Goal: Task Accomplishment & Management: Complete application form

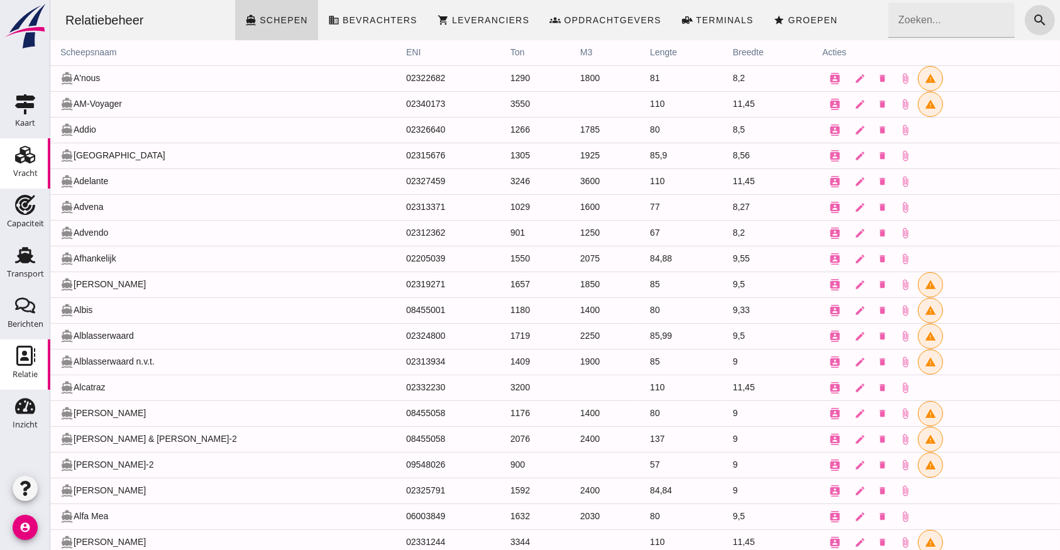
click at [21, 153] on use at bounding box center [25, 155] width 20 height 18
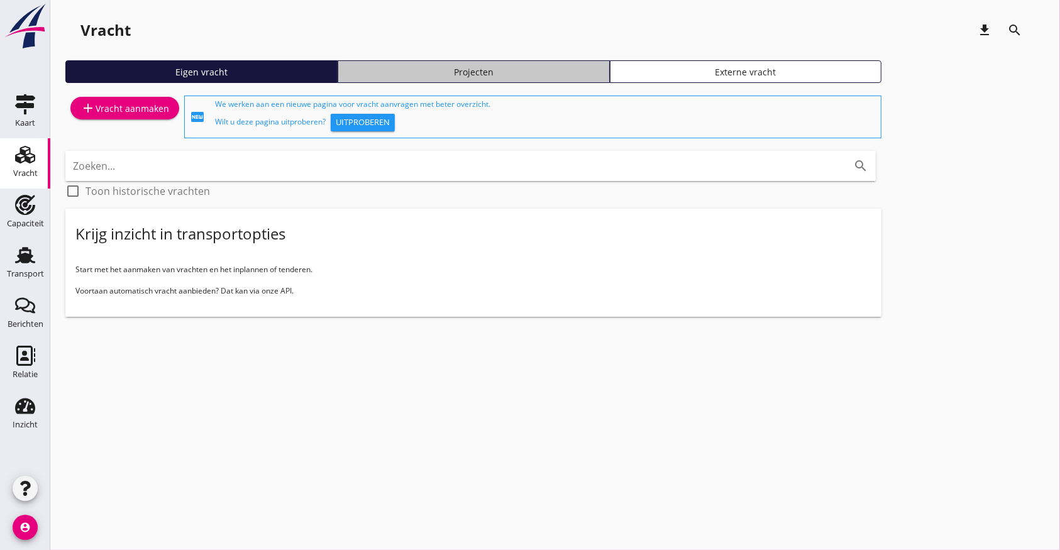
click at [544, 71] on div "Projecten" at bounding box center [473, 71] width 261 height 13
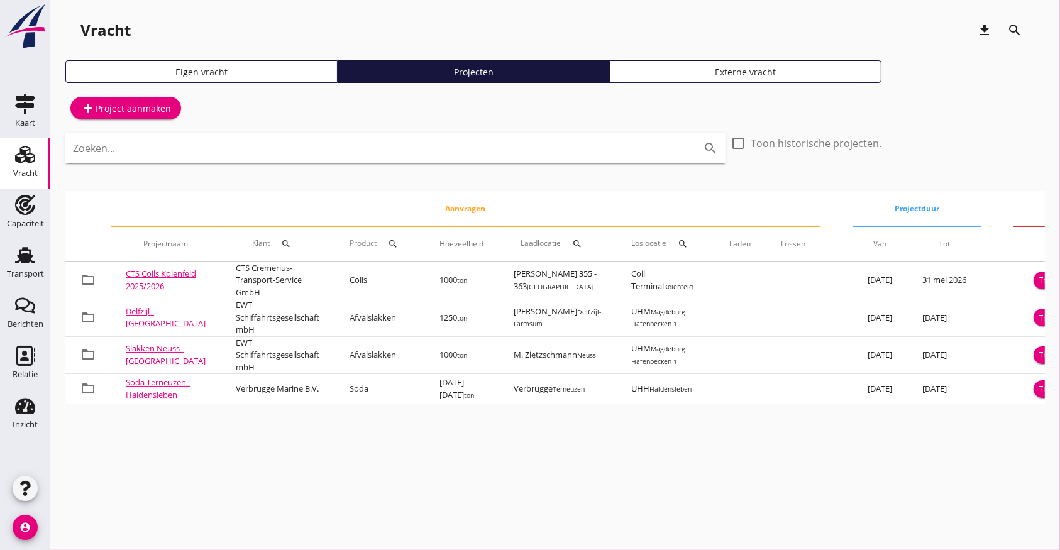
scroll to position [0, 89]
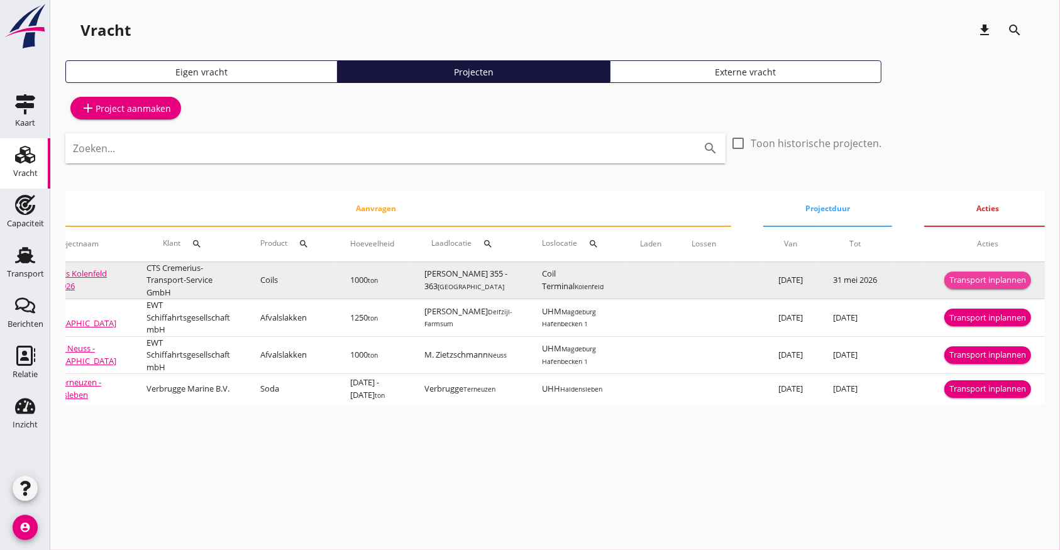
click at [994, 280] on div "Transport inplannen" at bounding box center [987, 280] width 77 height 13
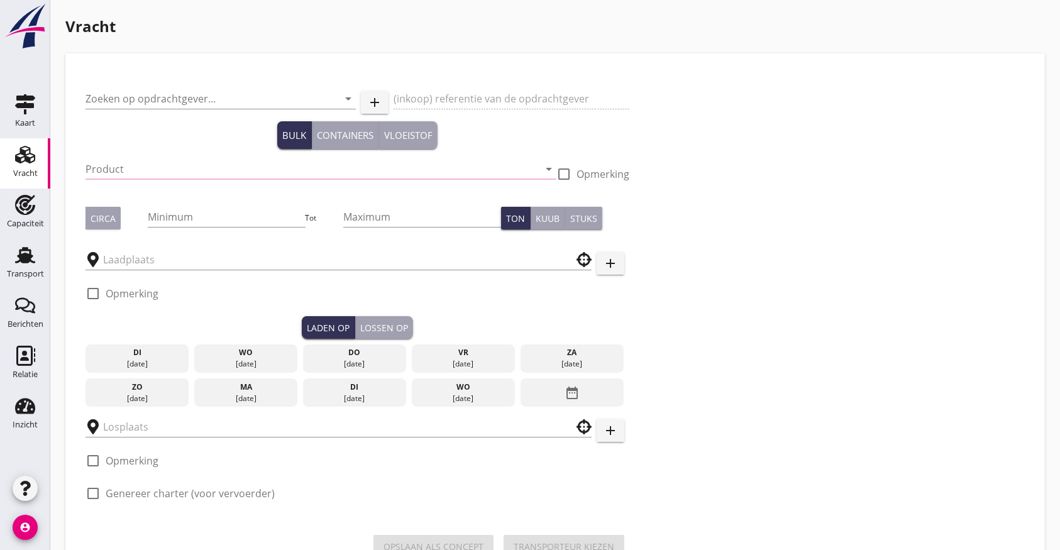
type input "CTS Cremerius-Transport-Service GmbH"
type input "Coils (5412)"
type input "1000"
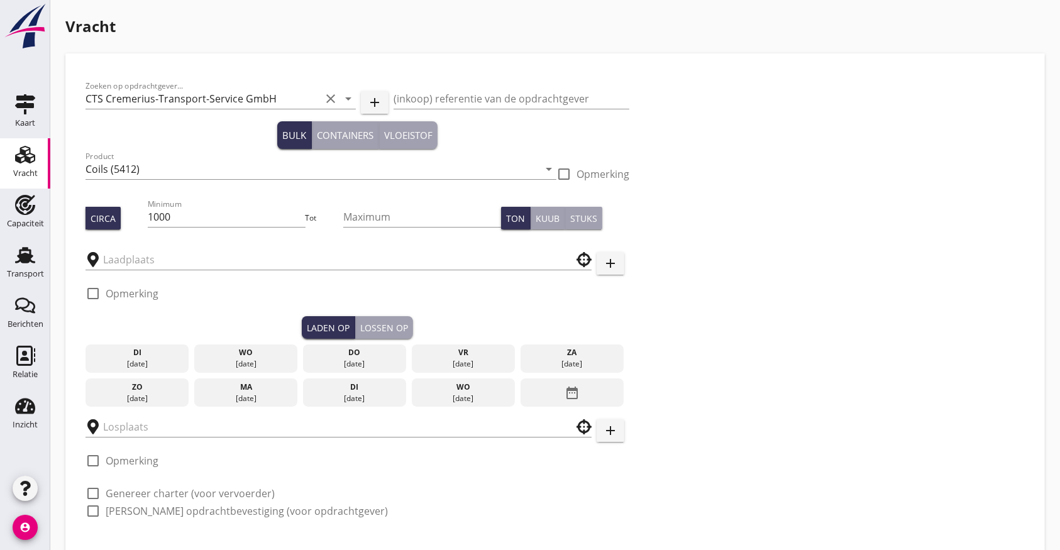
type input "Coil Terminal"
type input "[PERSON_NAME] 355 - 363"
checkbox input "true"
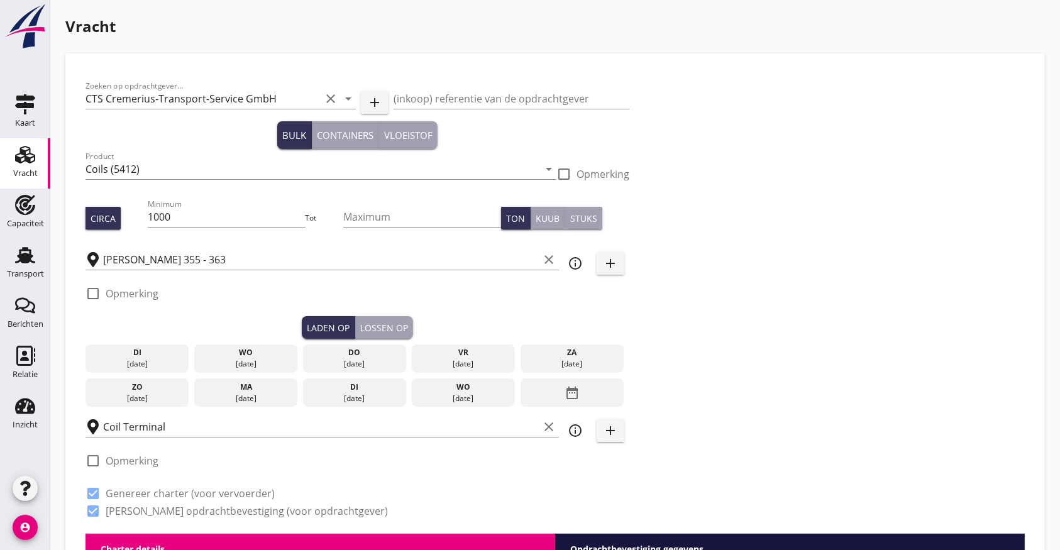
radio input "false"
checkbox input "true"
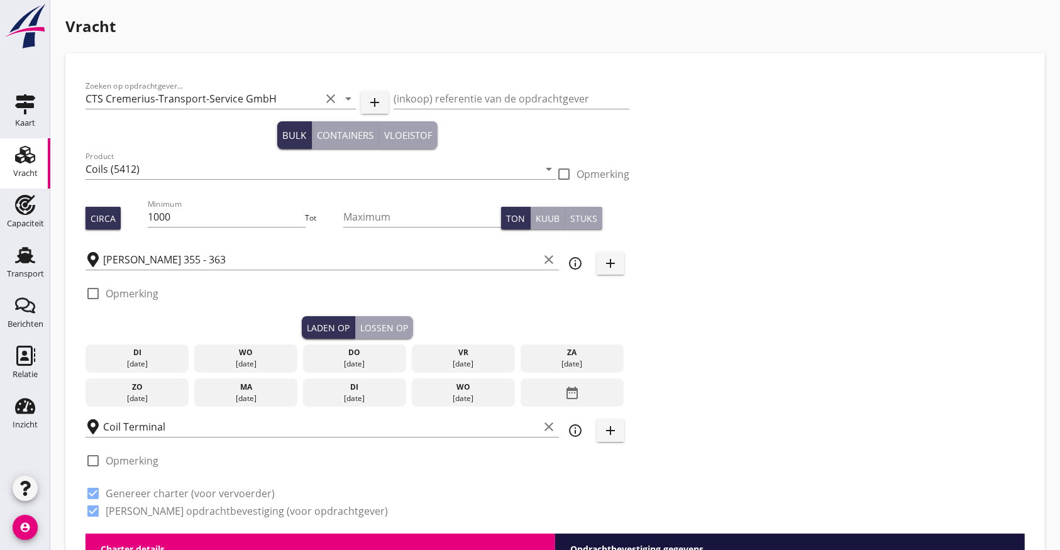
checkbox input "true"
type input "48"
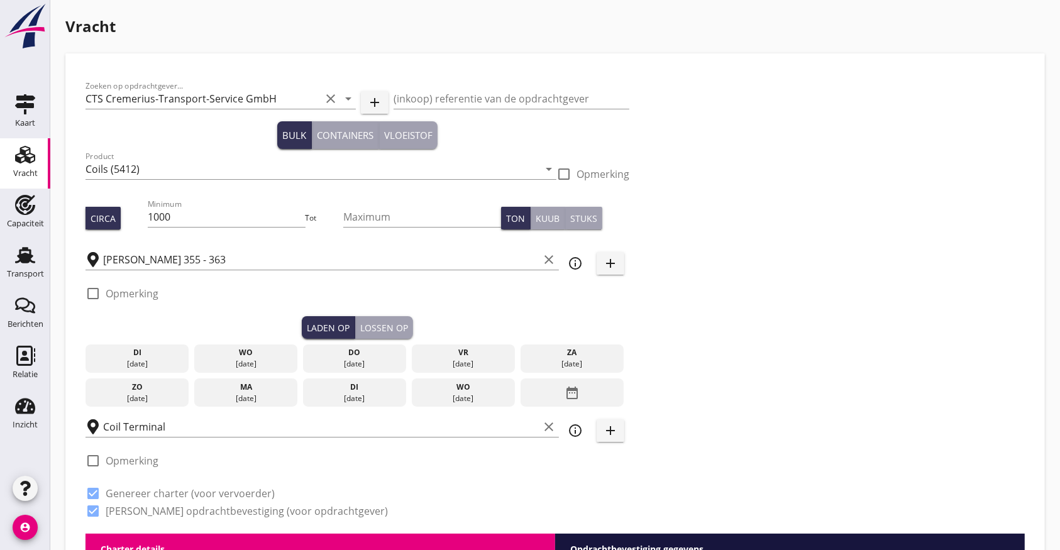
type input "12"
radio input "false"
checkbox input "true"
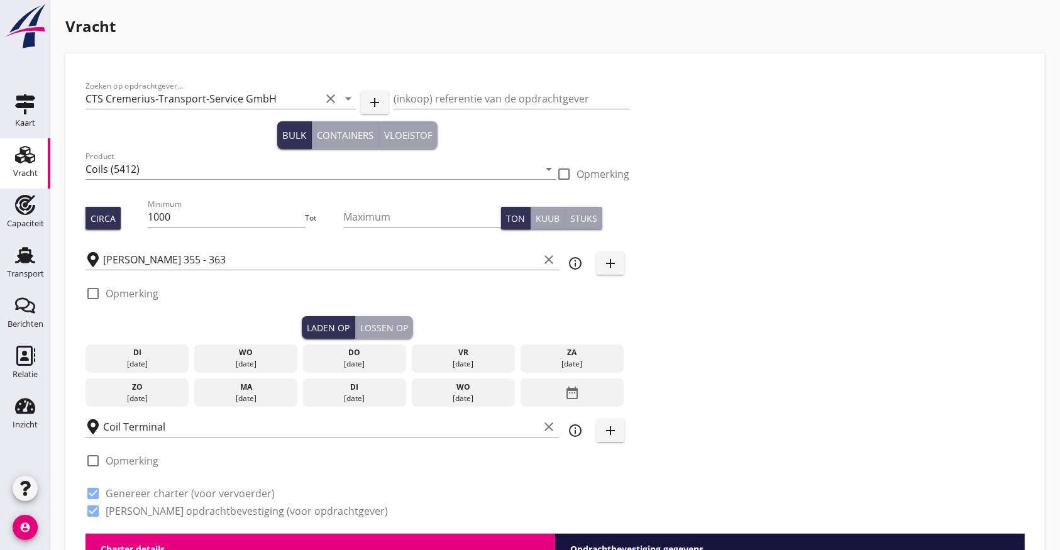
checkbox input "true"
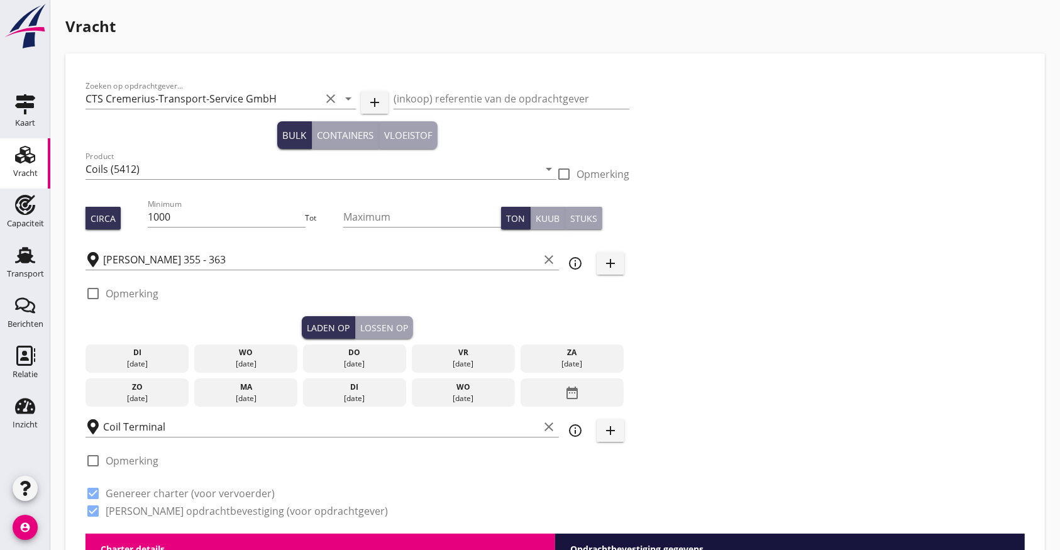
checkbox input "true"
type input "2"
click at [273, 258] on input "[PERSON_NAME] 355 - 363" at bounding box center [321, 260] width 436 height 20
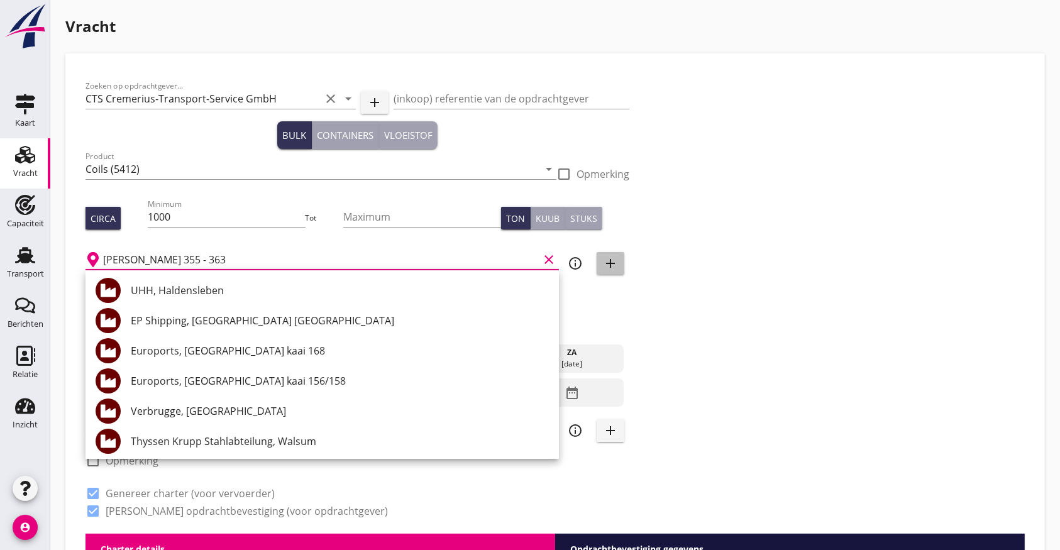
click at [606, 261] on icon "add" at bounding box center [610, 263] width 15 height 15
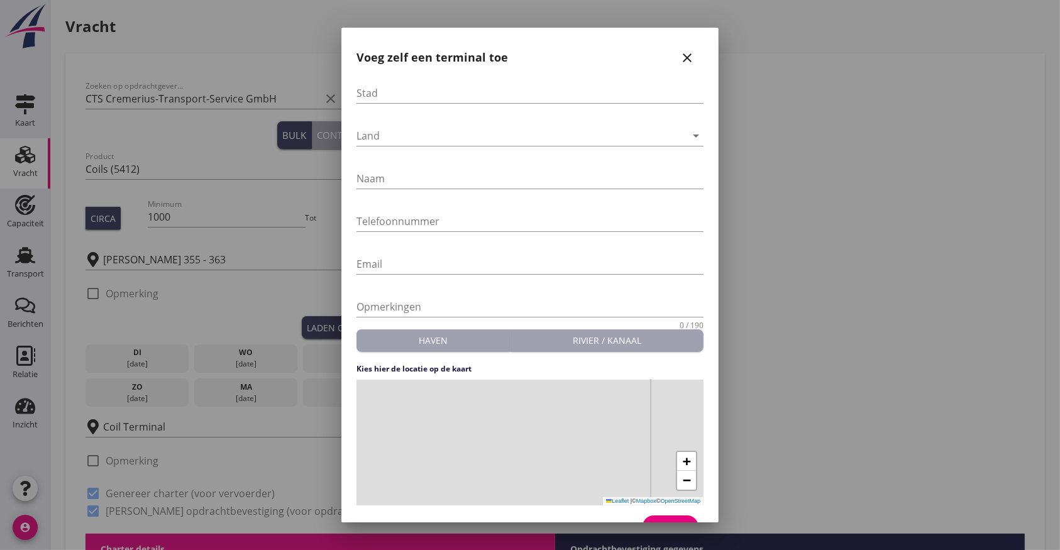
click at [377, 77] on div "Stad" at bounding box center [529, 95] width 347 height 40
click at [382, 92] on input "Stad" at bounding box center [529, 93] width 347 height 20
click at [679, 56] on icon "close" at bounding box center [686, 57] width 15 height 15
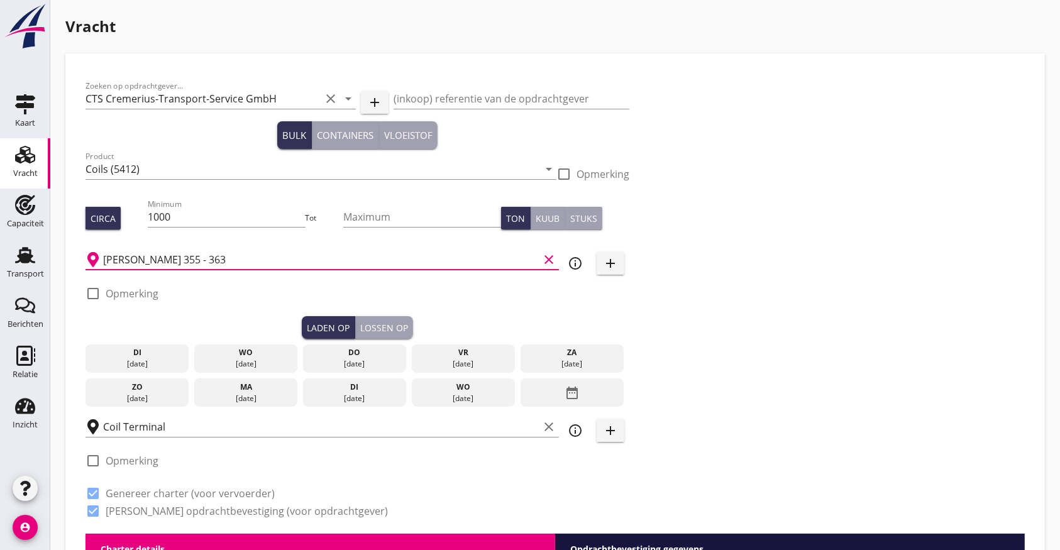
click at [258, 252] on input "[PERSON_NAME] 355 - 363" at bounding box center [321, 260] width 436 height 20
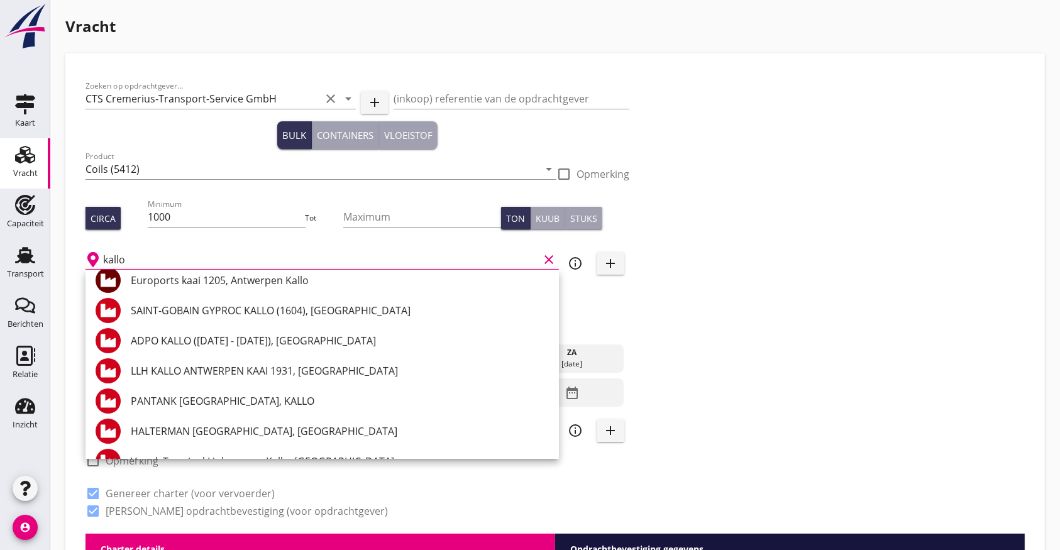
scroll to position [167, 0]
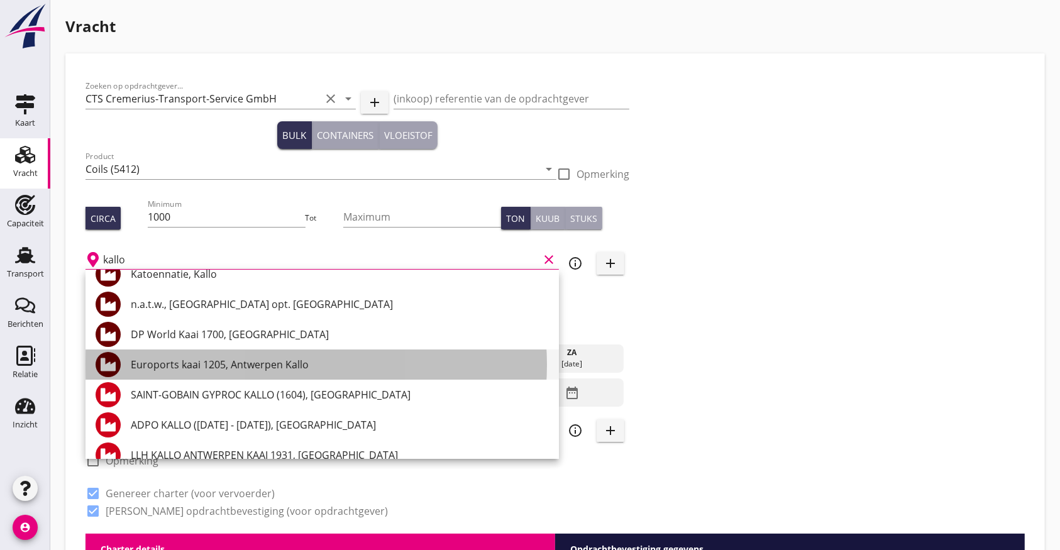
click at [177, 364] on div "Euroports kaai 1205, Antwerpen Kallo" at bounding box center [340, 364] width 418 height 15
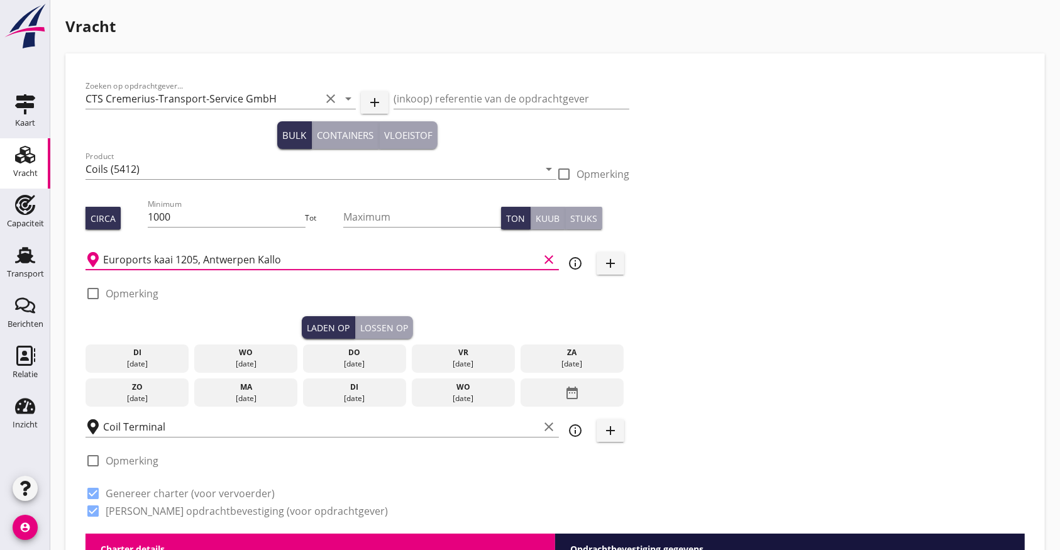
type input "Euroports kaai 1205, Antwerpen Kallo"
click at [573, 261] on icon "info_outline" at bounding box center [575, 263] width 15 height 15
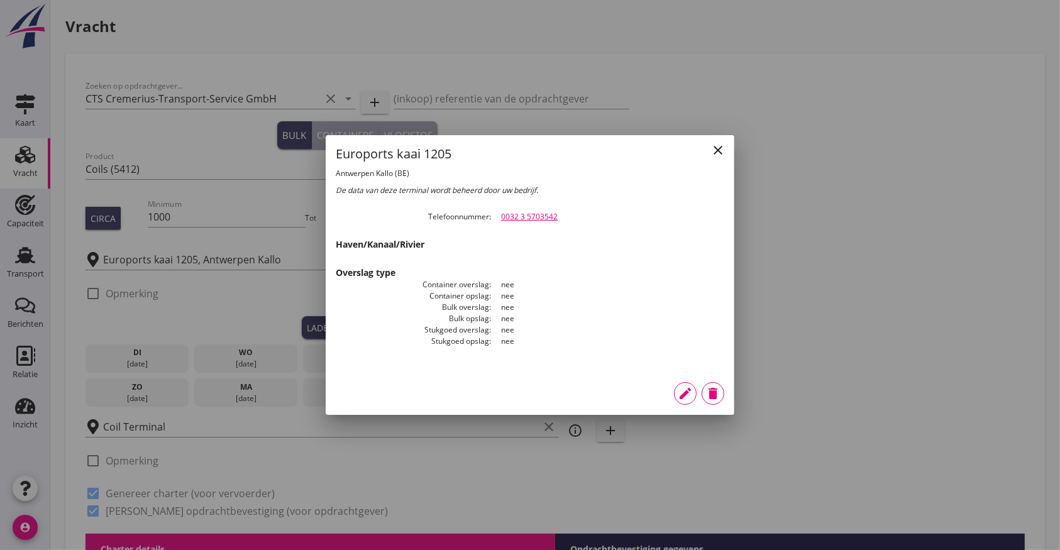
click at [718, 143] on icon "close" at bounding box center [717, 150] width 15 height 15
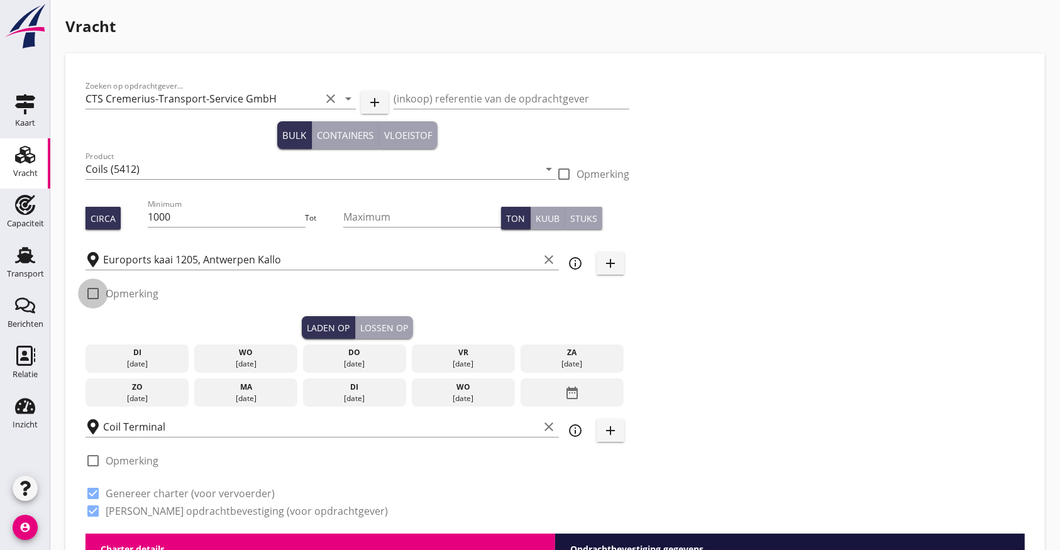
click at [97, 295] on div at bounding box center [92, 293] width 21 height 21
checkbox input "true"
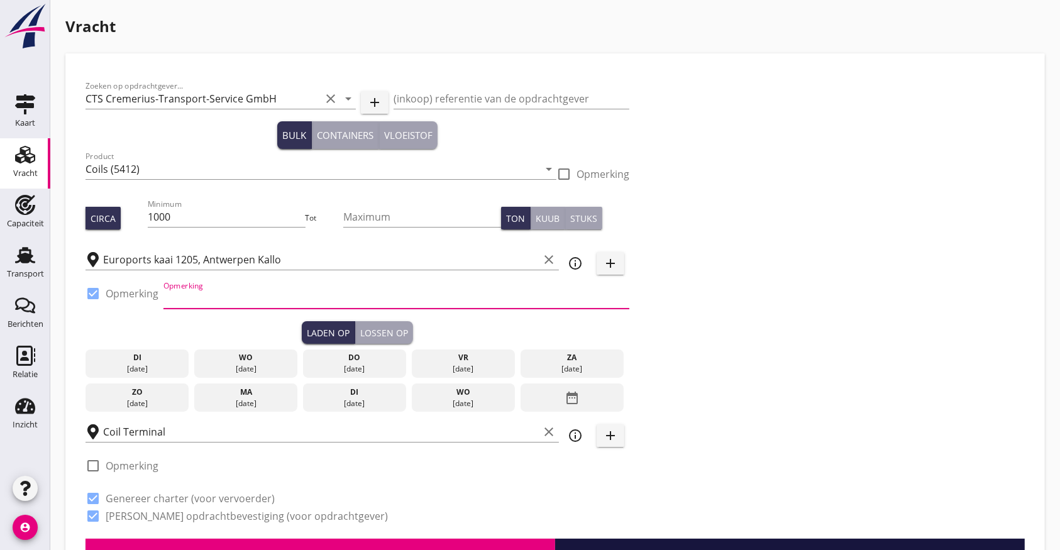
click at [193, 292] on input "Opmerking" at bounding box center [396, 298] width 466 height 20
click at [197, 289] on input "Opmerking" at bounding box center [396, 298] width 466 height 20
click at [351, 292] on input "KTN 1227 Tel: [PHONE_NUMBER] +" at bounding box center [396, 298] width 466 height 20
drag, startPoint x: 321, startPoint y: 295, endPoint x: 97, endPoint y: 277, distance: 224.5
click at [97, 277] on div "Zoeken op opdrachtgever... CTS Cremerius-Transport-Service GmbH clear arrow_dro…" at bounding box center [357, 306] width 554 height 465
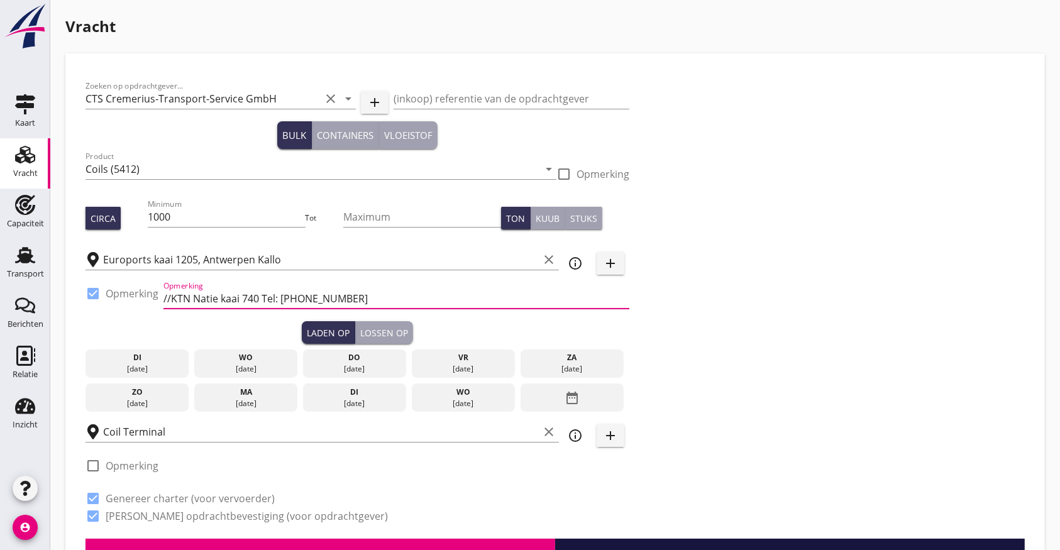
paste input "KTN 1227 Tel: [PHONE_NUMBER]"
type input "KTN 1227 Tel: [PHONE_NUMBER] //KTN Natie kaai 740 Tel: [PHONE_NUMBER]"
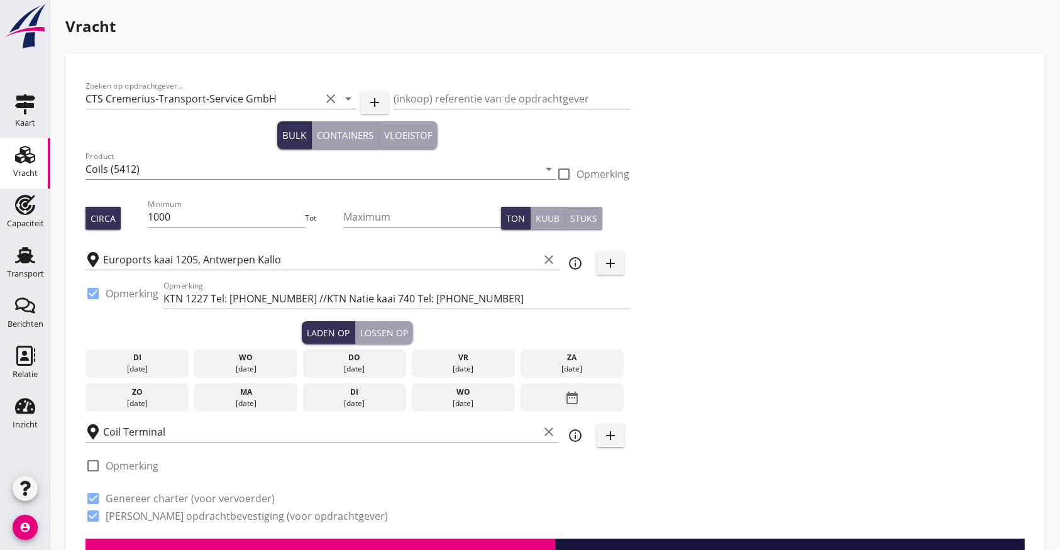
click at [251, 363] on div "[DATE]" at bounding box center [245, 368] width 97 height 11
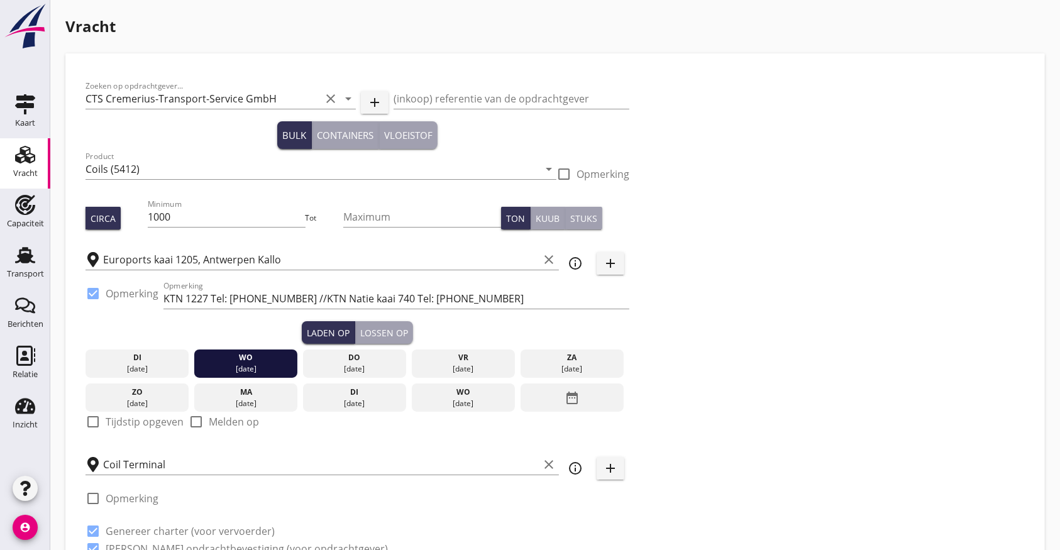
click at [342, 359] on div "do" at bounding box center [354, 357] width 97 height 11
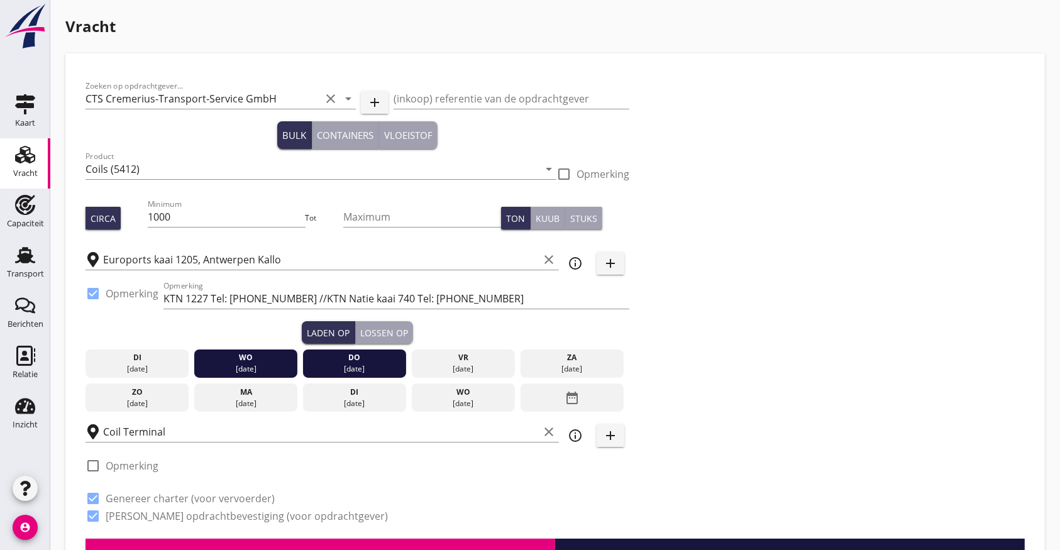
click at [245, 357] on div "wo" at bounding box center [245, 357] width 97 height 11
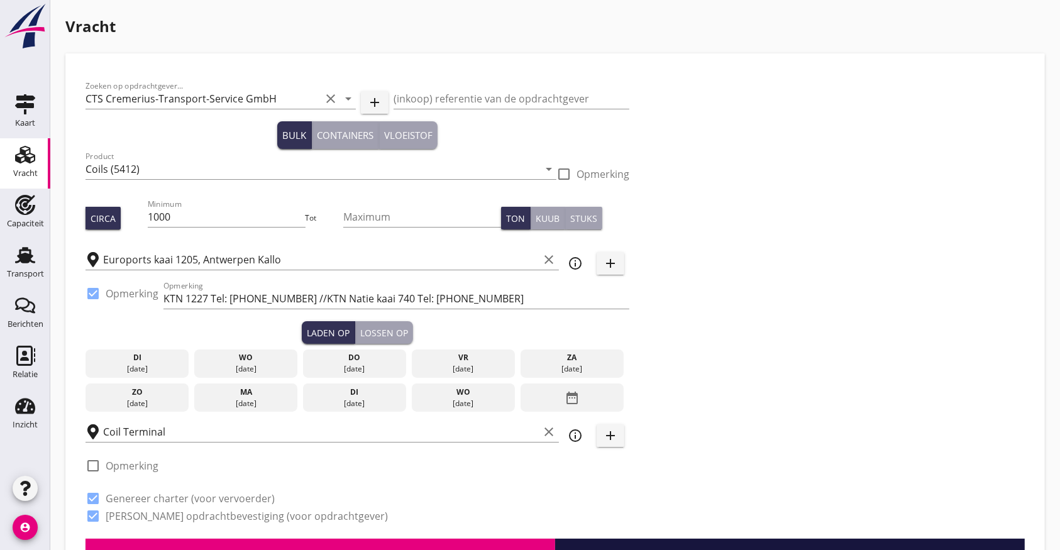
drag, startPoint x: 343, startPoint y: 357, endPoint x: 510, endPoint y: 359, distance: 166.6
click at [510, 359] on div "[DATE] [DATE] [DATE] [DATE] [DATE] [DATE] [DATE] [DATE] [DATE] date_range" at bounding box center [357, 378] width 544 height 68
click at [332, 354] on div "do" at bounding box center [354, 357] width 97 height 11
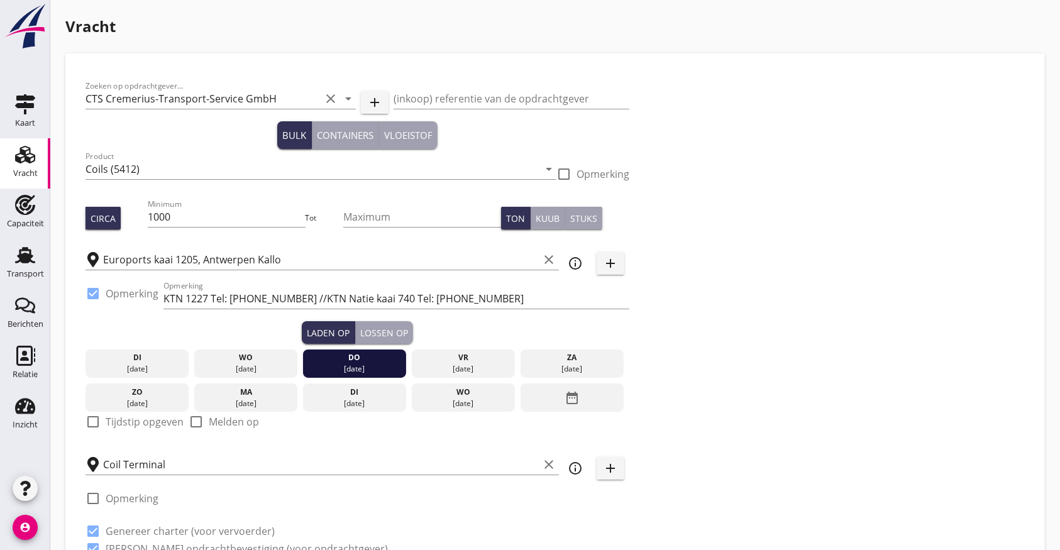
drag, startPoint x: 346, startPoint y: 357, endPoint x: 474, endPoint y: 366, distance: 127.9
click at [474, 366] on div "[DATE] [DATE] [DATE] [DATE] [DATE] [DATE] [DATE] [DATE] [DATE] date_range" at bounding box center [357, 378] width 544 height 68
click at [475, 366] on div "[DATE]" at bounding box center [463, 368] width 97 height 11
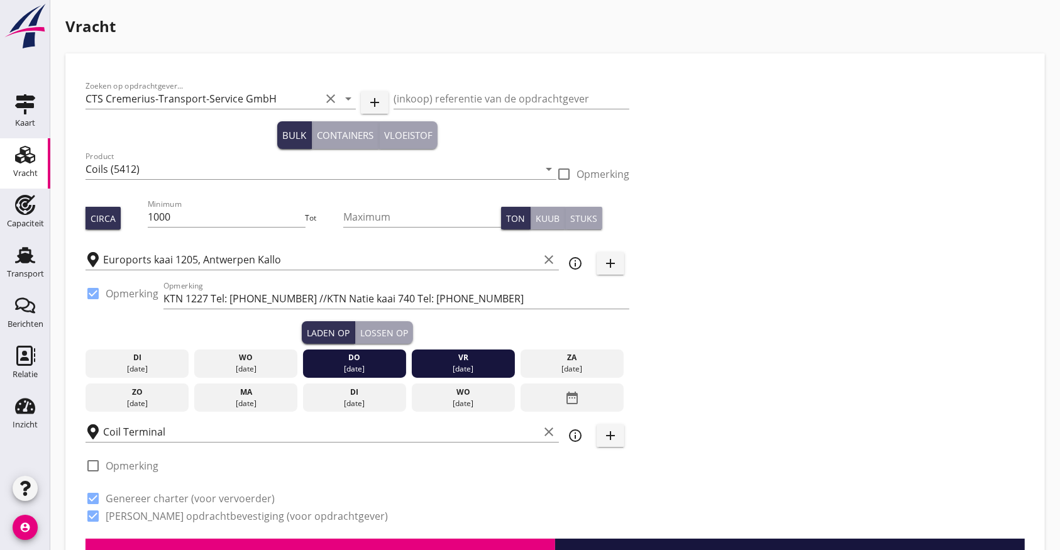
click at [376, 323] on button "Lossen op" at bounding box center [384, 332] width 58 height 23
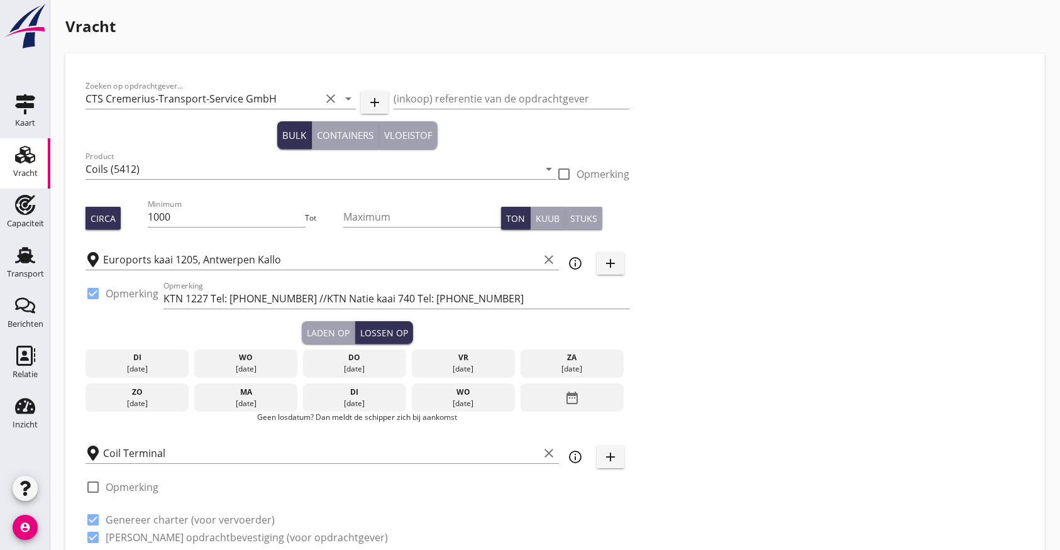
click at [338, 327] on div "Laden op" at bounding box center [328, 332] width 43 height 13
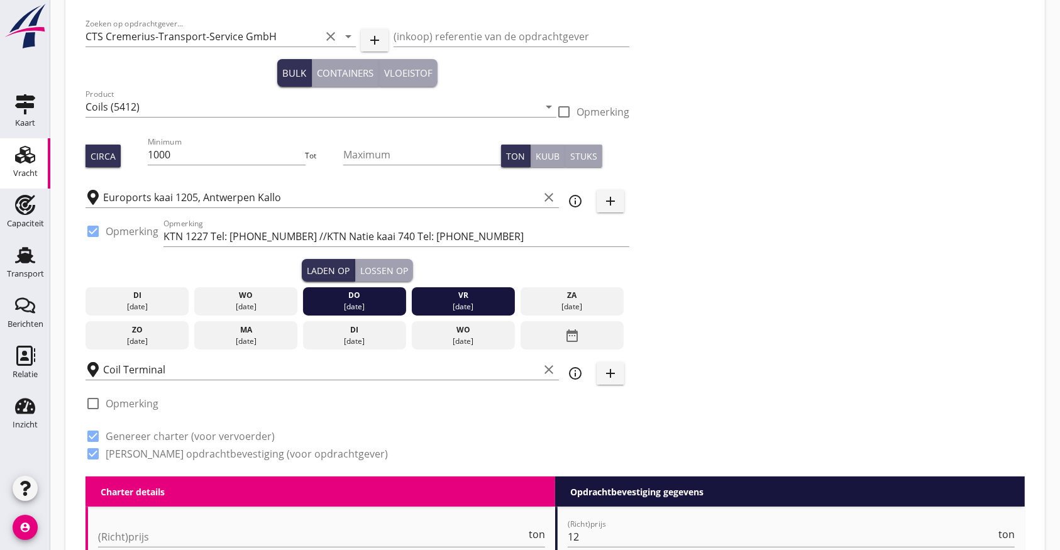
scroll to position [0, 0]
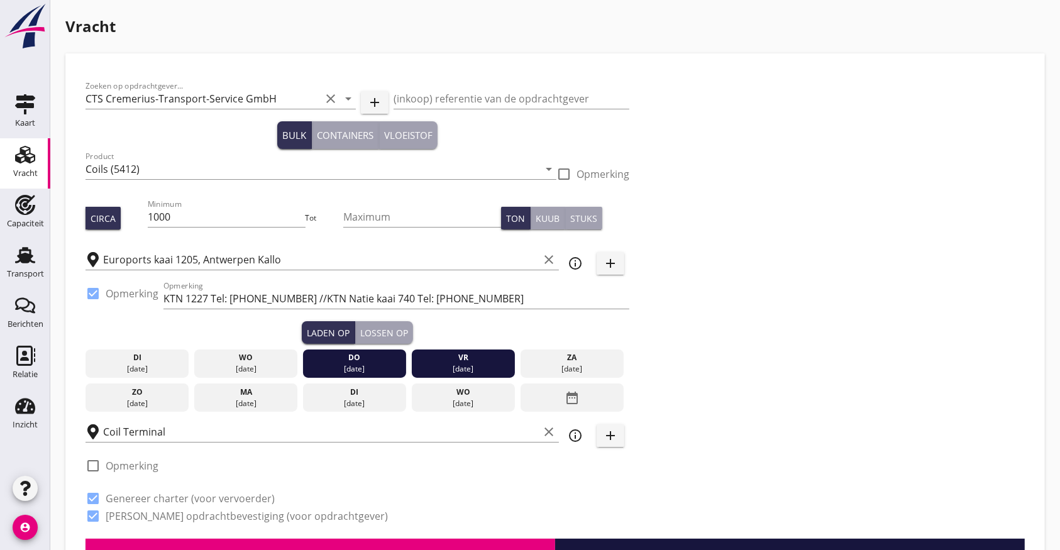
click at [380, 361] on div "do" at bounding box center [354, 357] width 97 height 11
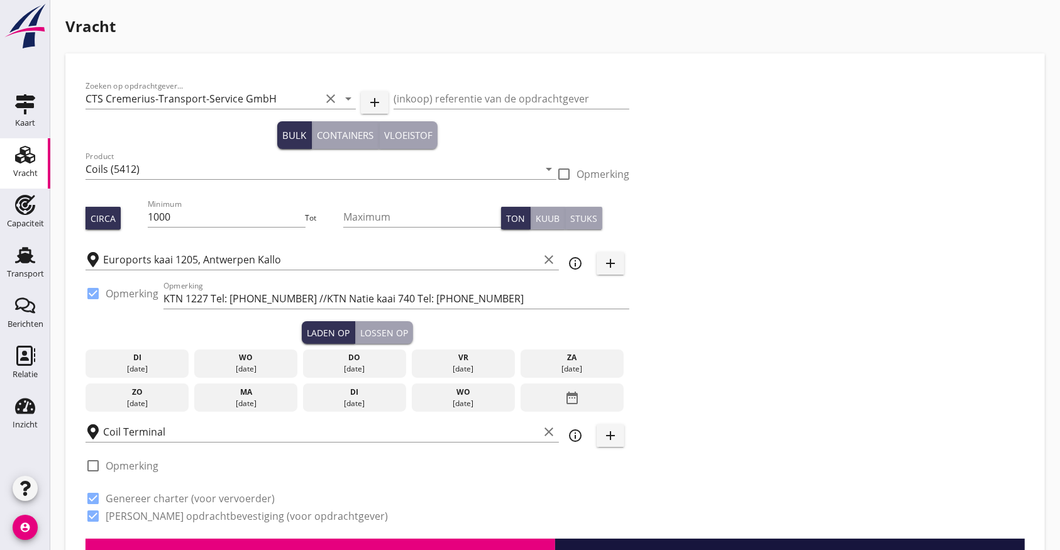
click at [471, 362] on div "vr" at bounding box center [463, 357] width 97 height 11
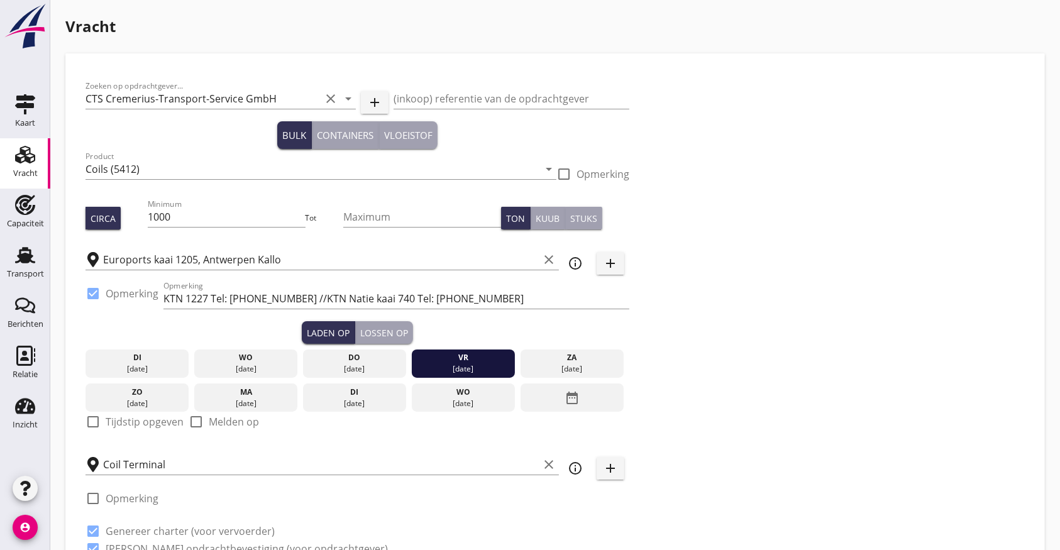
click at [361, 361] on div "do" at bounding box center [354, 357] width 97 height 11
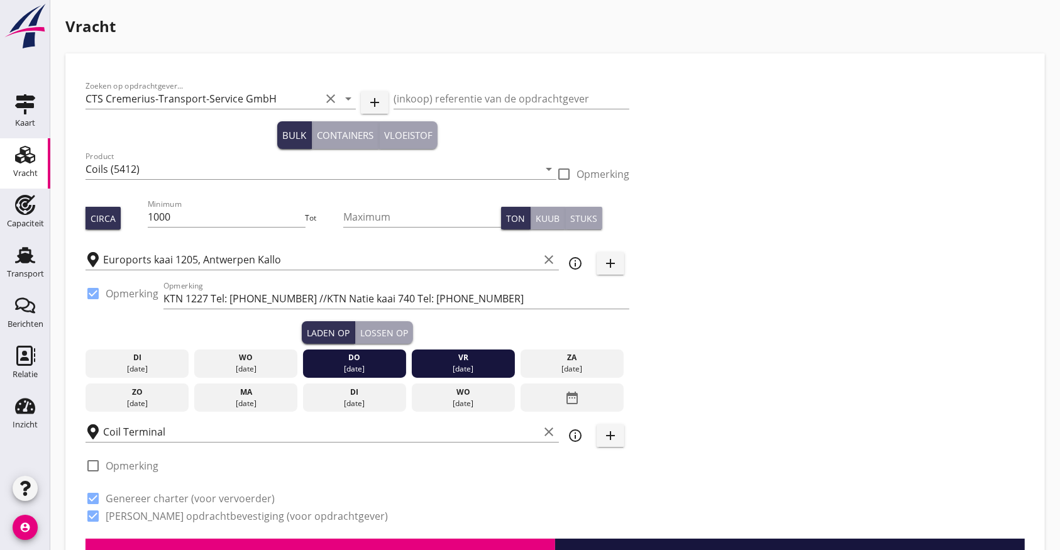
click at [450, 356] on div "vr" at bounding box center [463, 357] width 97 height 11
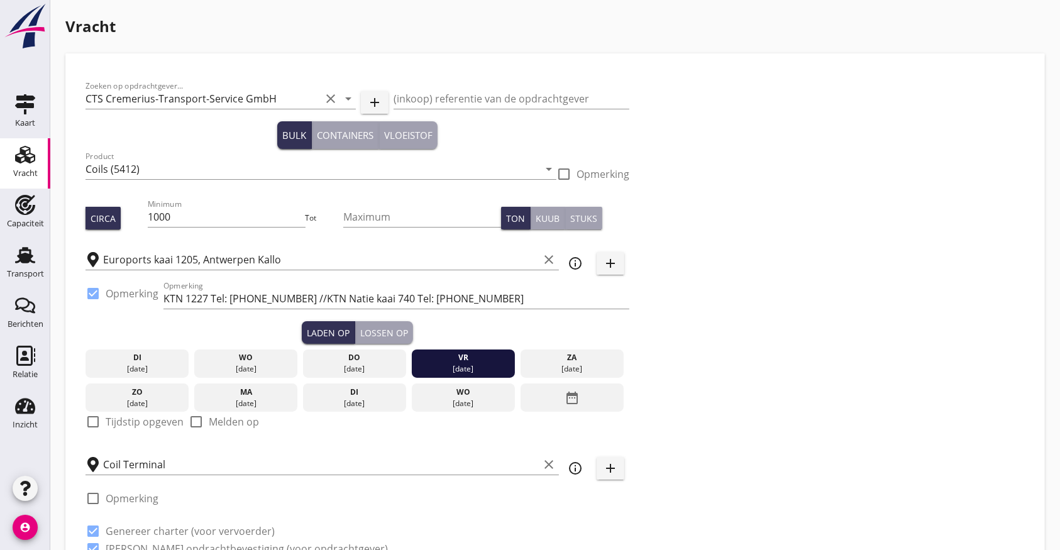
click at [403, 353] on div "[DATE]" at bounding box center [354, 363] width 103 height 29
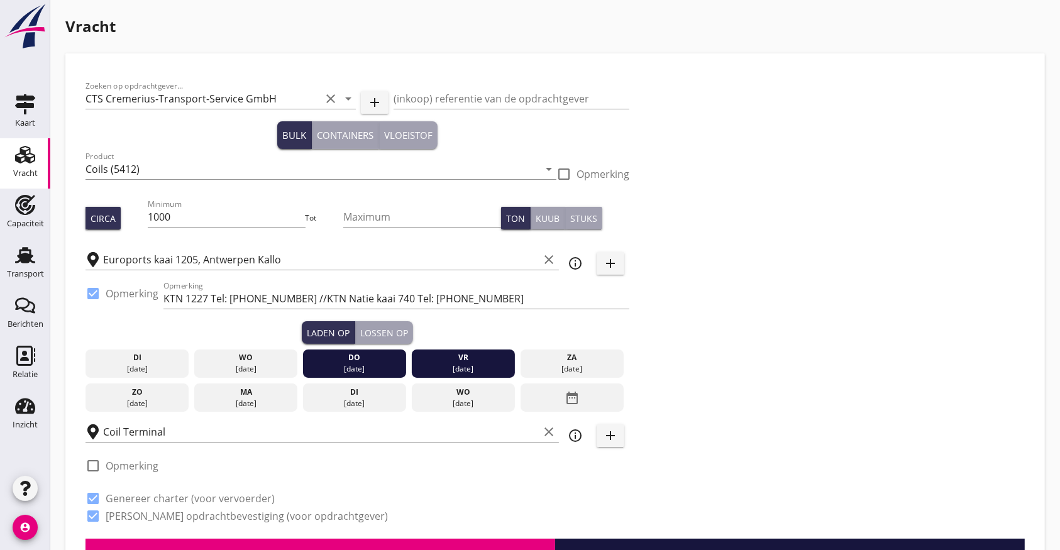
click at [464, 359] on div "vr" at bounding box center [463, 357] width 97 height 11
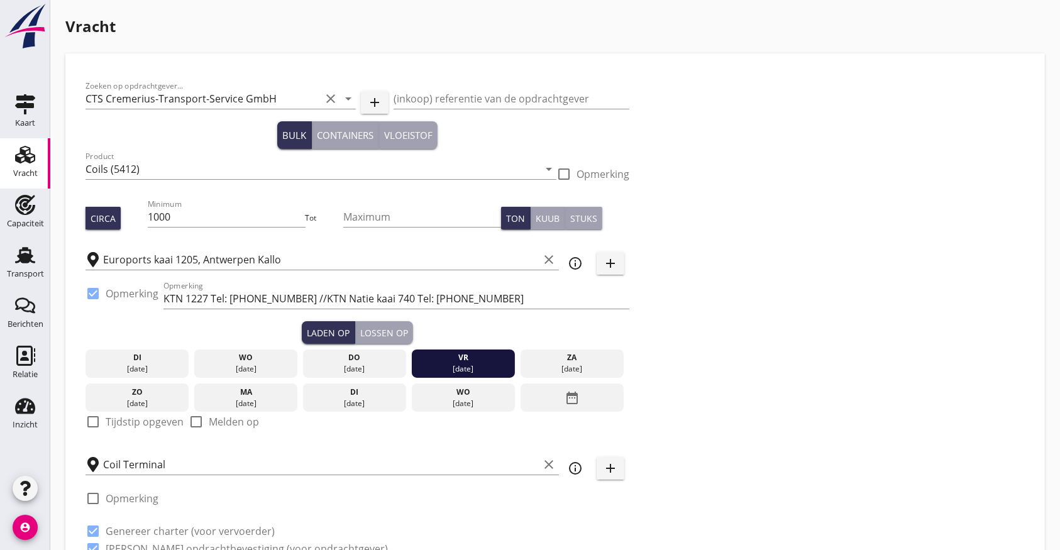
click at [450, 358] on div "vr" at bounding box center [463, 357] width 97 height 11
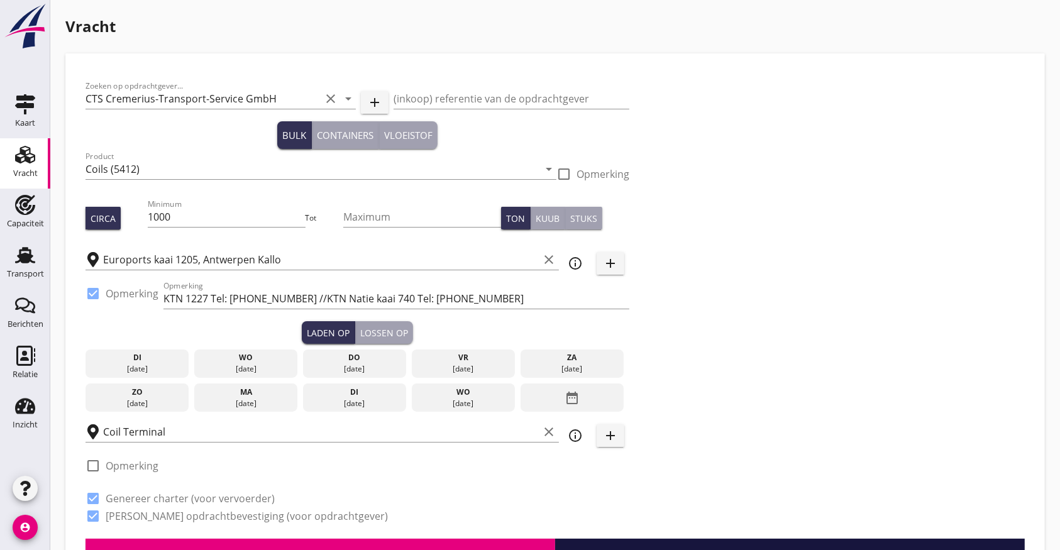
click at [363, 361] on div "do" at bounding box center [354, 357] width 97 height 11
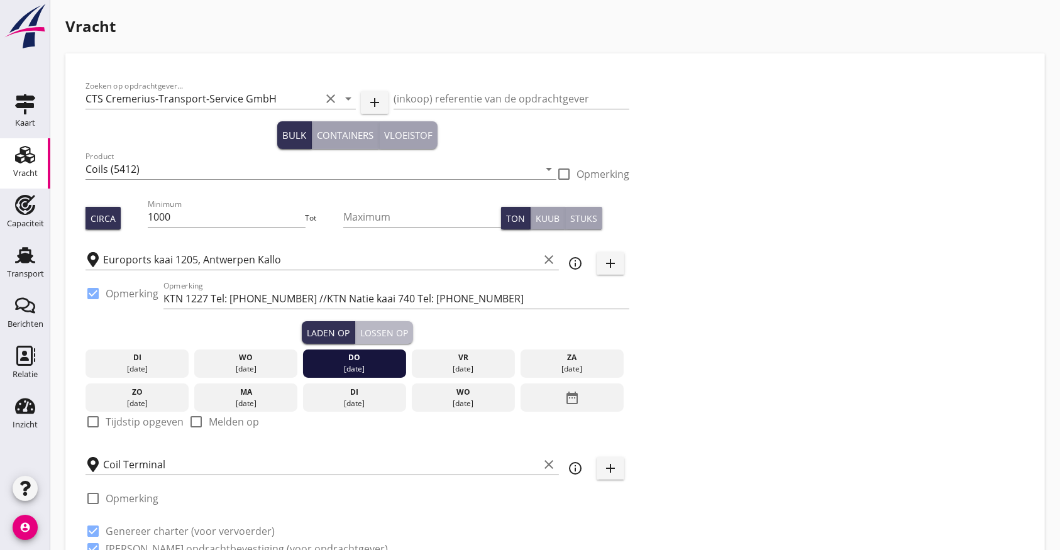
click at [392, 324] on button "Lossen op" at bounding box center [384, 332] width 58 height 23
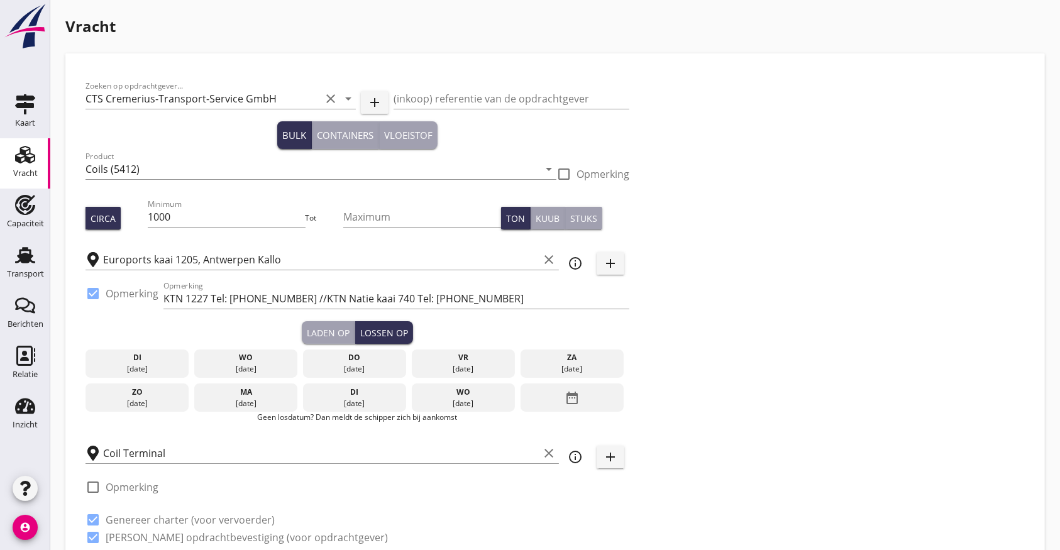
click at [324, 331] on div "Laden op" at bounding box center [328, 332] width 43 height 13
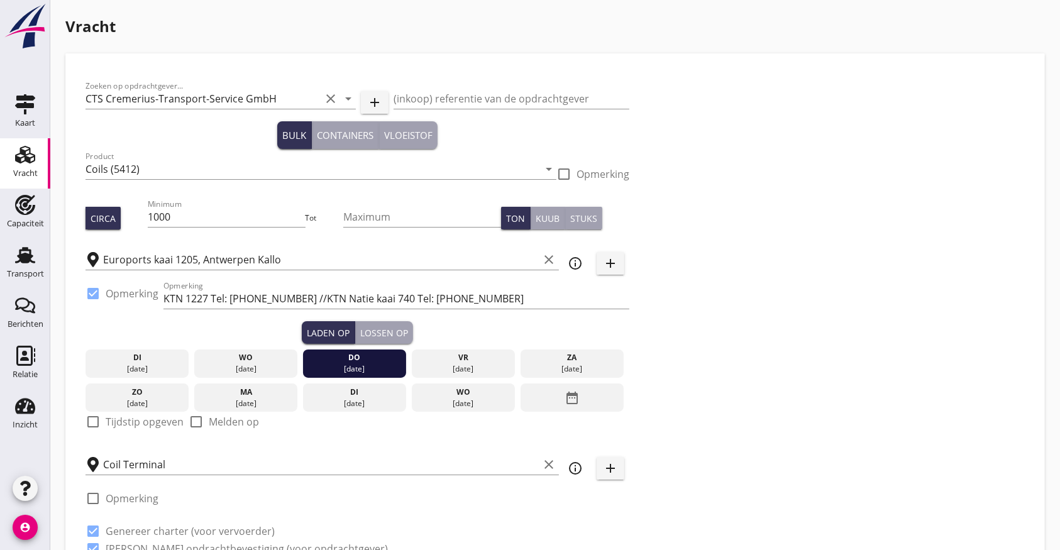
click at [137, 420] on label "Tijdstip opgeven" at bounding box center [145, 421] width 78 height 13
checkbox input "true"
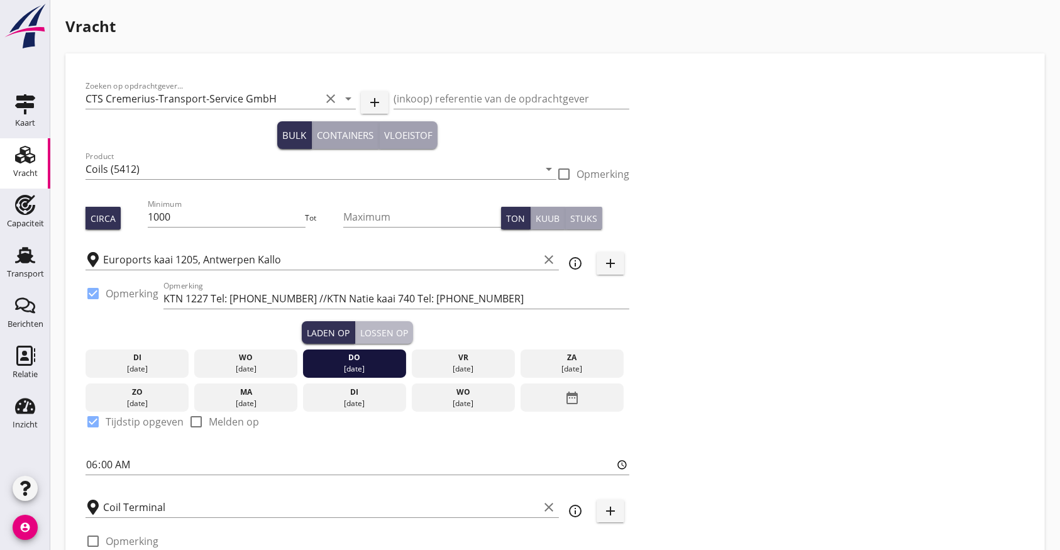
click at [384, 331] on div "Lossen op" at bounding box center [384, 332] width 48 height 13
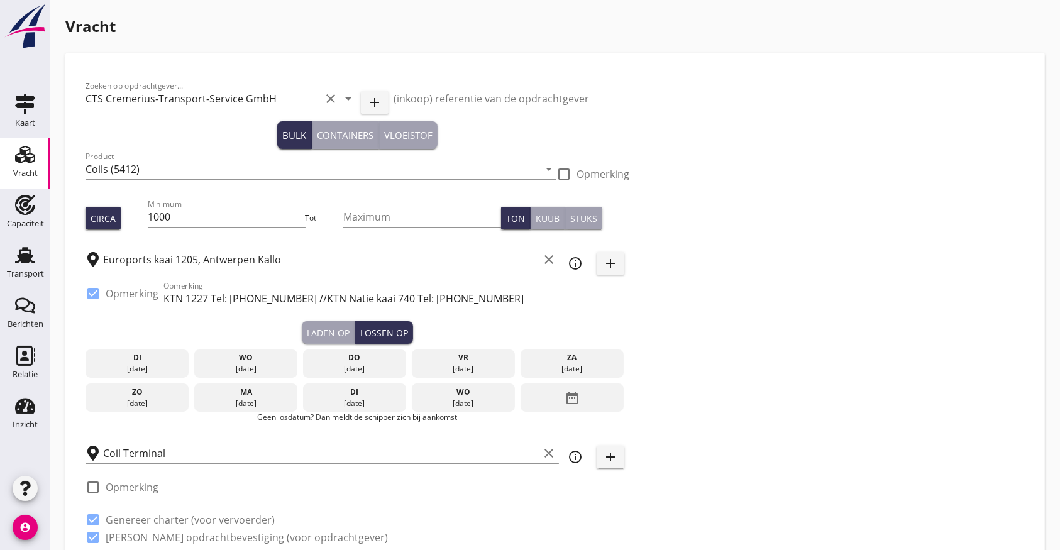
click at [568, 394] on icon "date_range" at bounding box center [571, 398] width 15 height 23
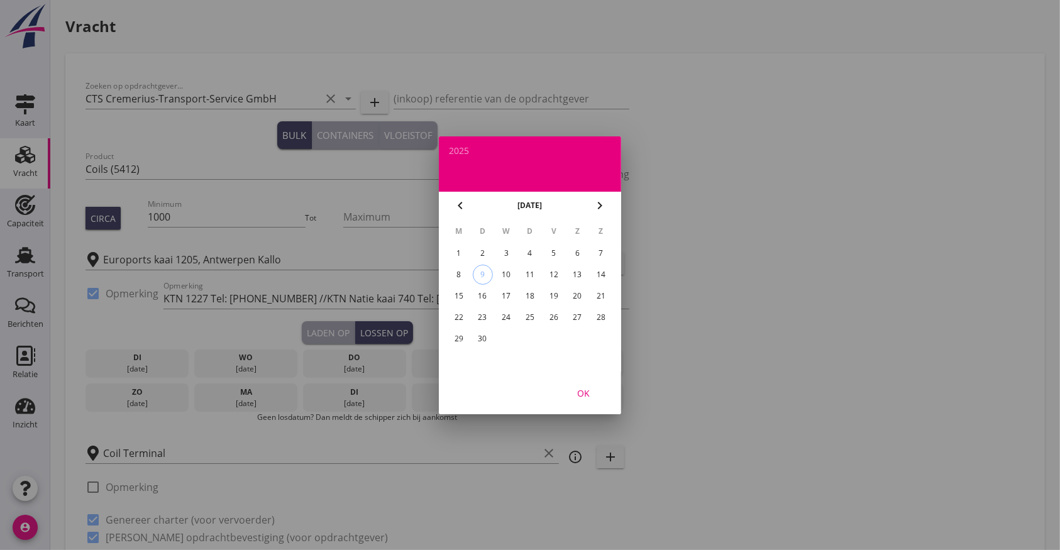
click at [530, 292] on div "18" at bounding box center [530, 296] width 20 height 20
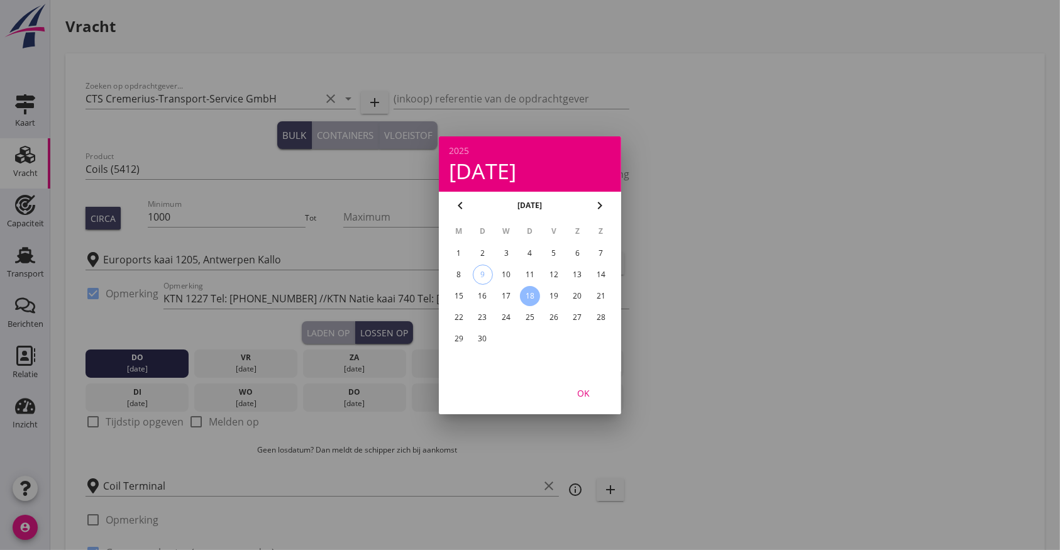
click at [586, 382] on button "OK" at bounding box center [583, 392] width 55 height 23
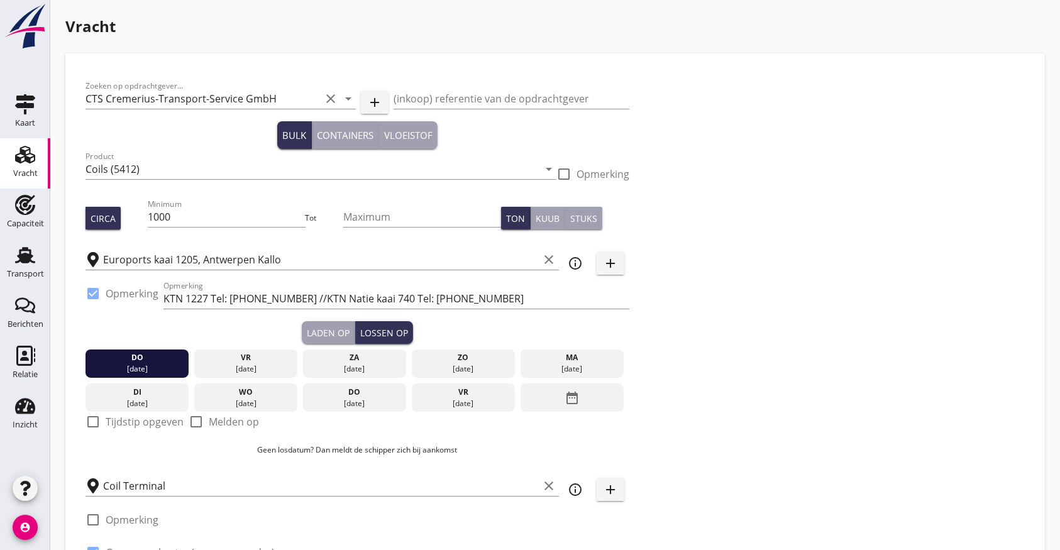
click at [134, 427] on label "Tijdstip opgeven" at bounding box center [145, 421] width 78 height 13
checkbox input "true"
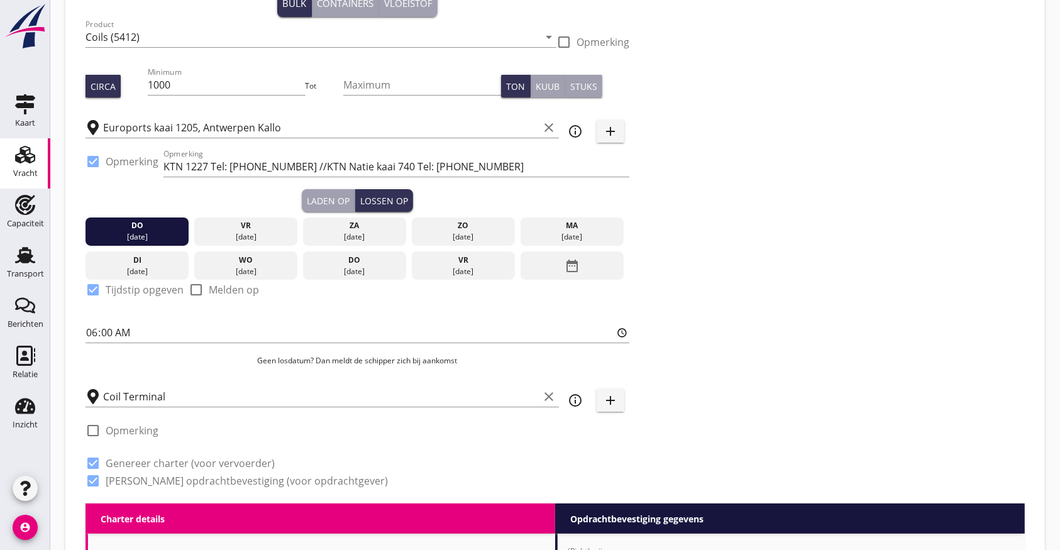
scroll to position [335, 0]
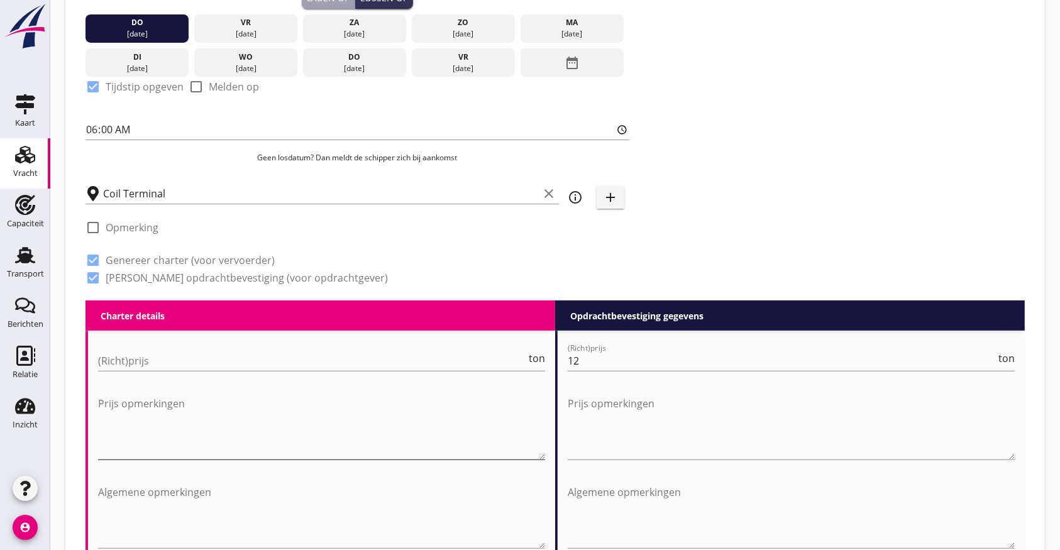
click at [137, 422] on textarea "Prijs opmerkingen" at bounding box center [321, 426] width 447 height 66
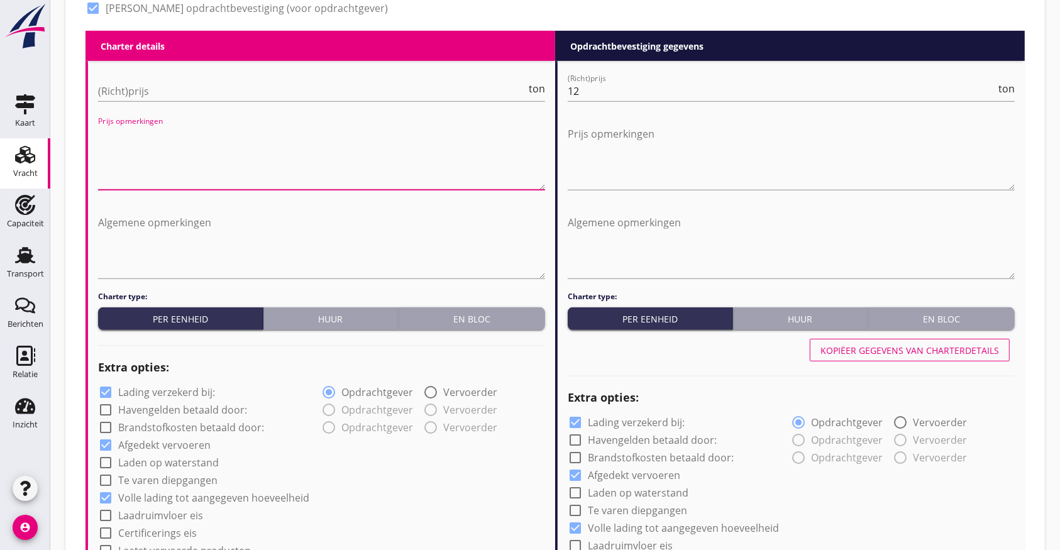
scroll to position [670, 0]
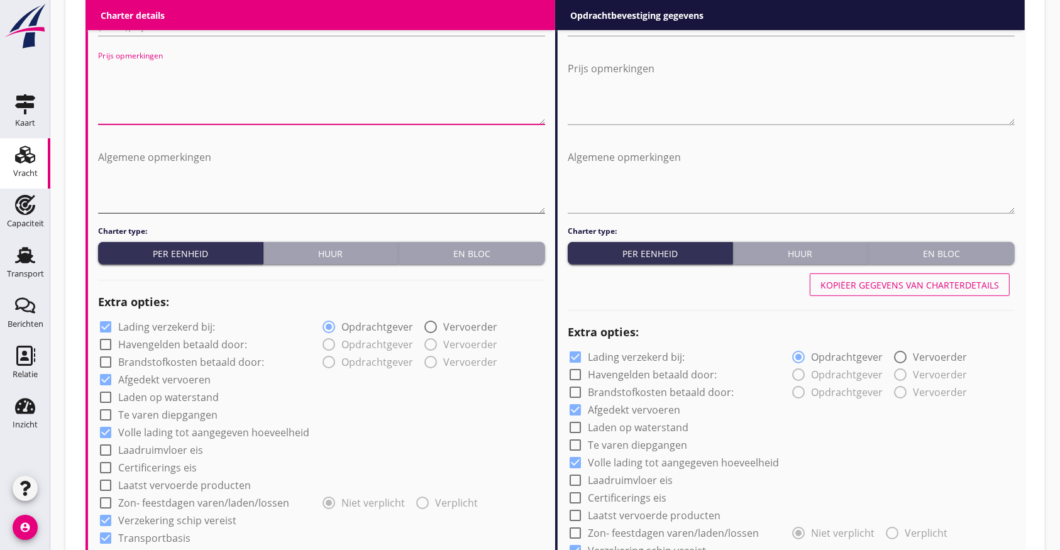
click at [128, 154] on textarea "Algemene opmerkingen" at bounding box center [321, 180] width 447 height 66
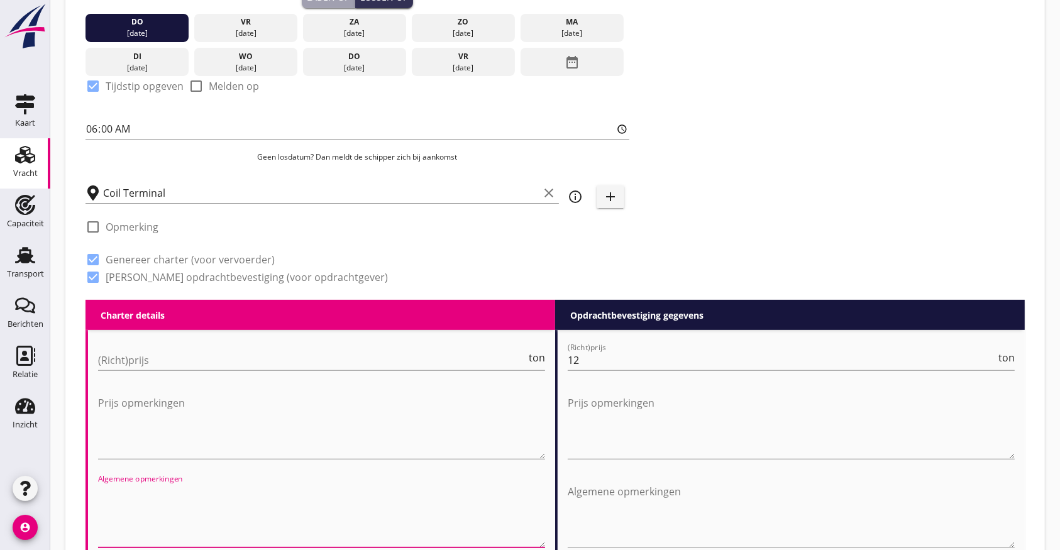
scroll to position [335, 0]
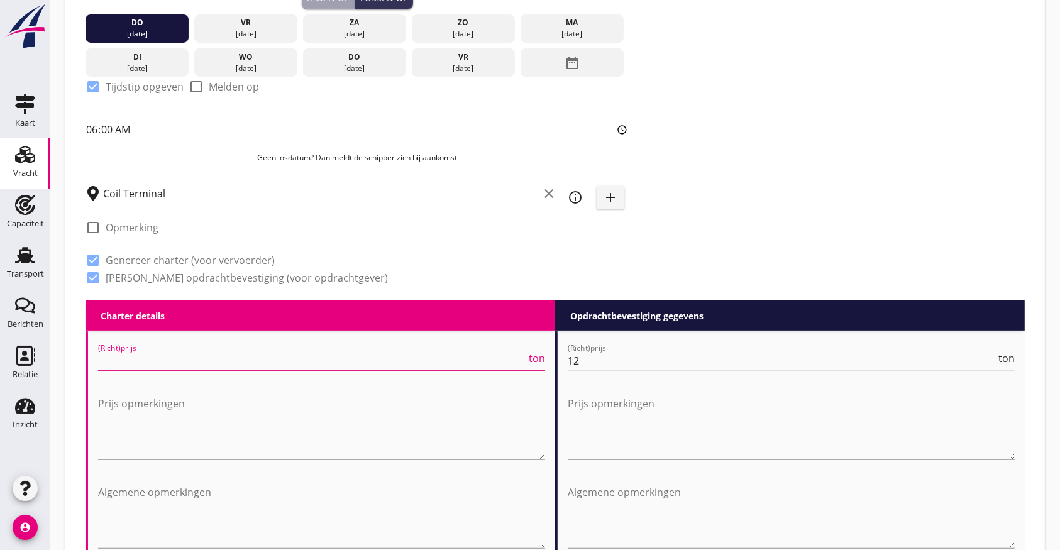
drag, startPoint x: 148, startPoint y: 360, endPoint x: 158, endPoint y: 368, distance: 13.1
click at [148, 361] on input "(Richt)prijs" at bounding box center [312, 361] width 428 height 20
type input "13.50"
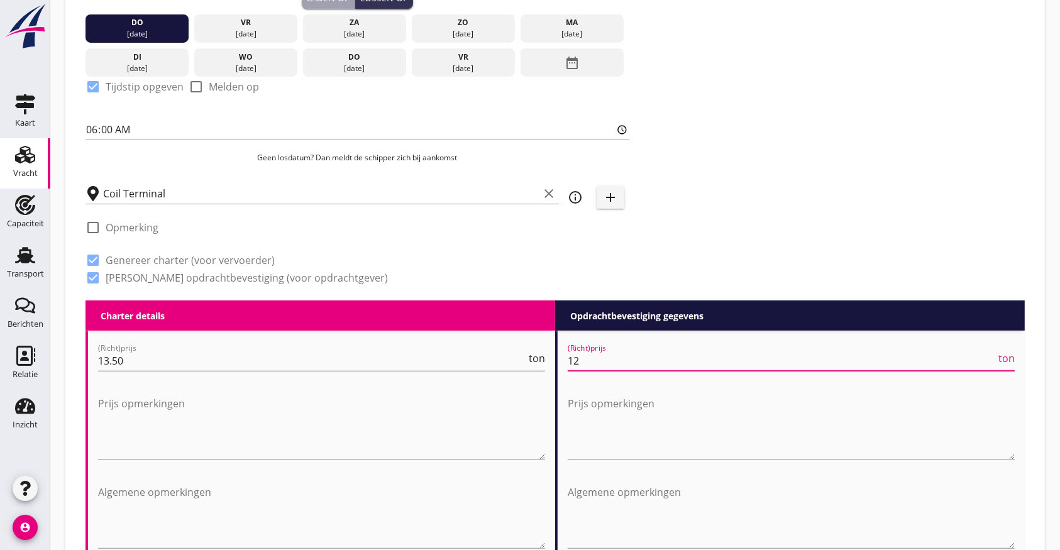
click at [664, 361] on input "12" at bounding box center [782, 361] width 428 height 20
type input "12.70"
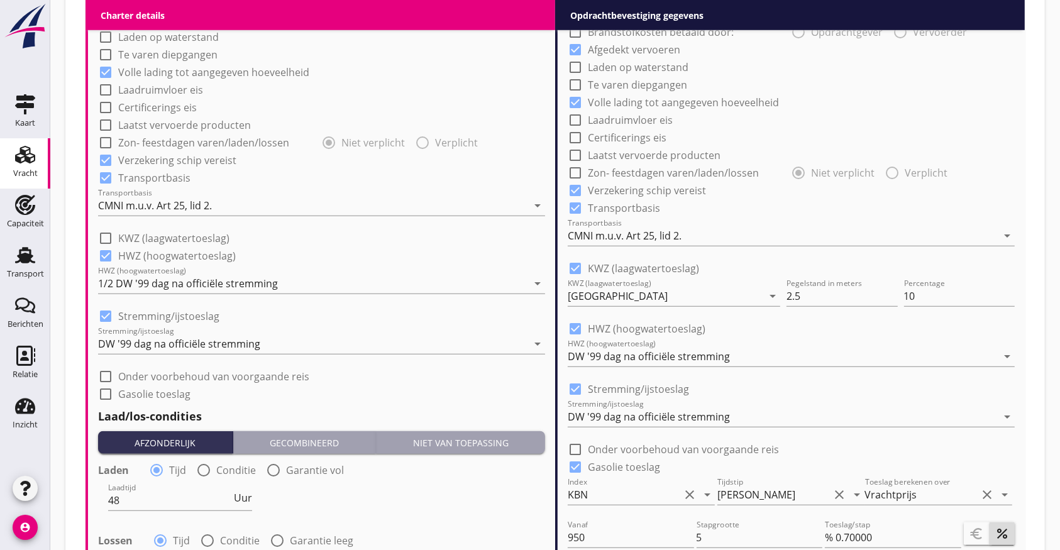
scroll to position [1006, 0]
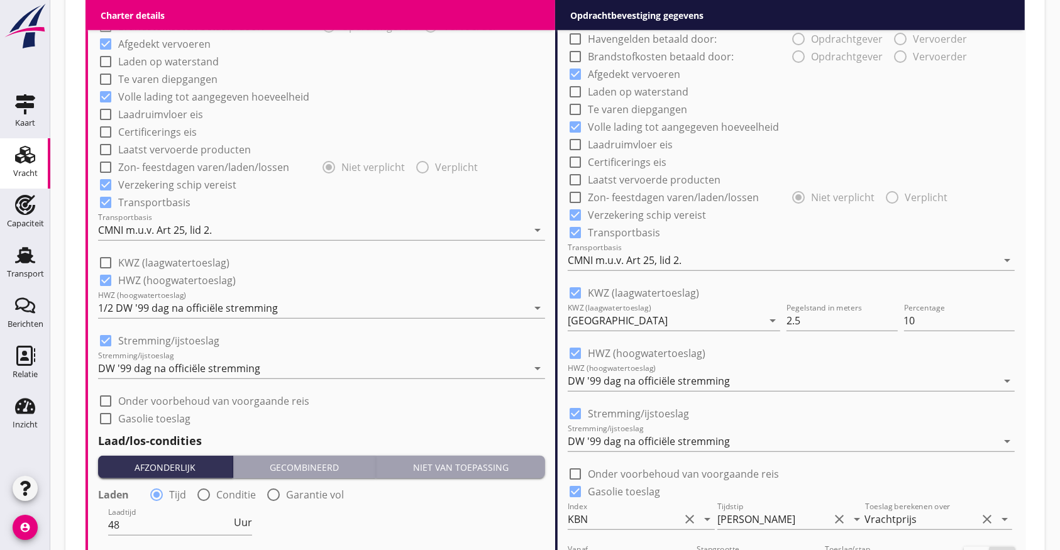
click at [108, 276] on div at bounding box center [105, 280] width 21 height 21
checkbox input "false"
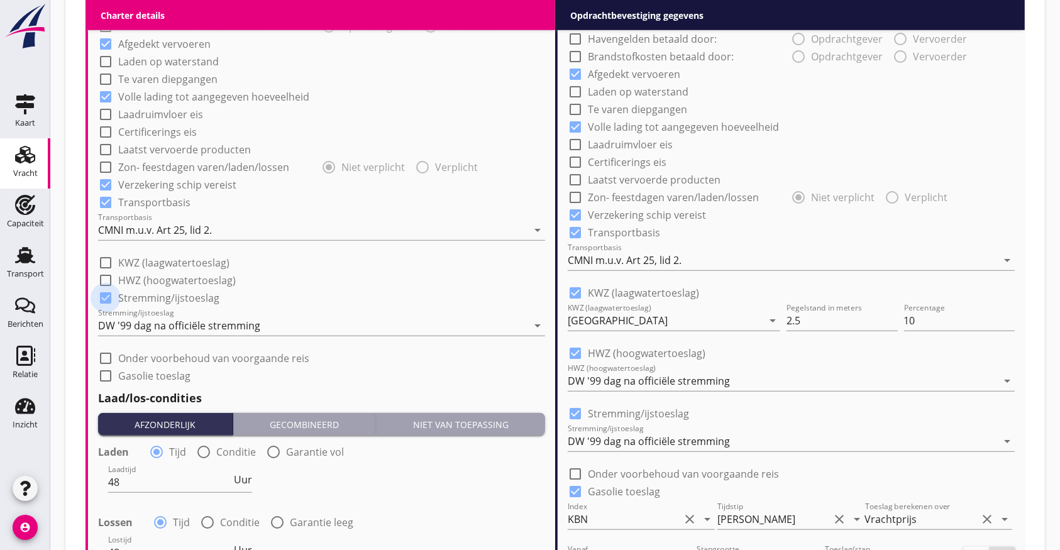
click at [106, 299] on div at bounding box center [105, 297] width 21 height 21
checkbox input "false"
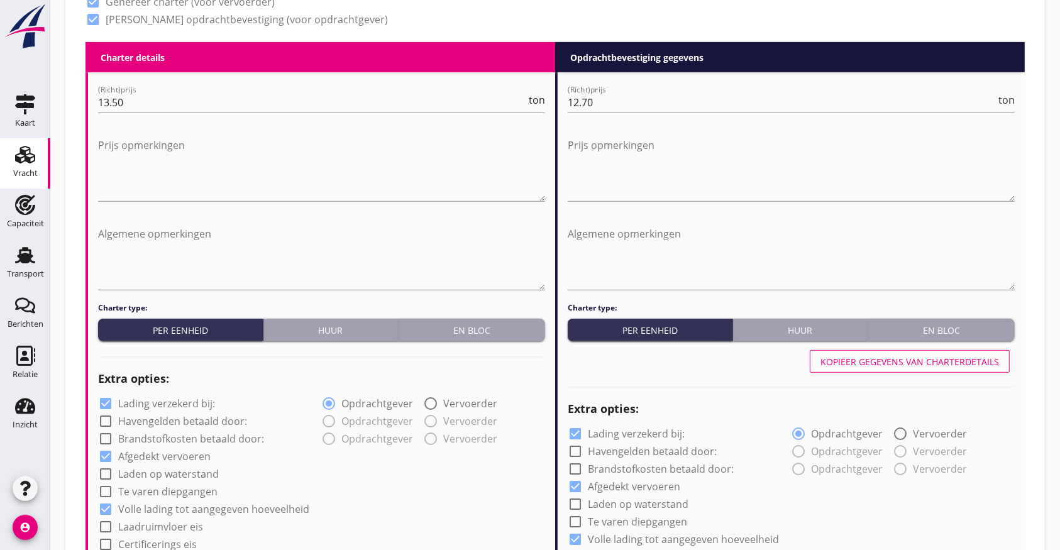
scroll to position [503, 0]
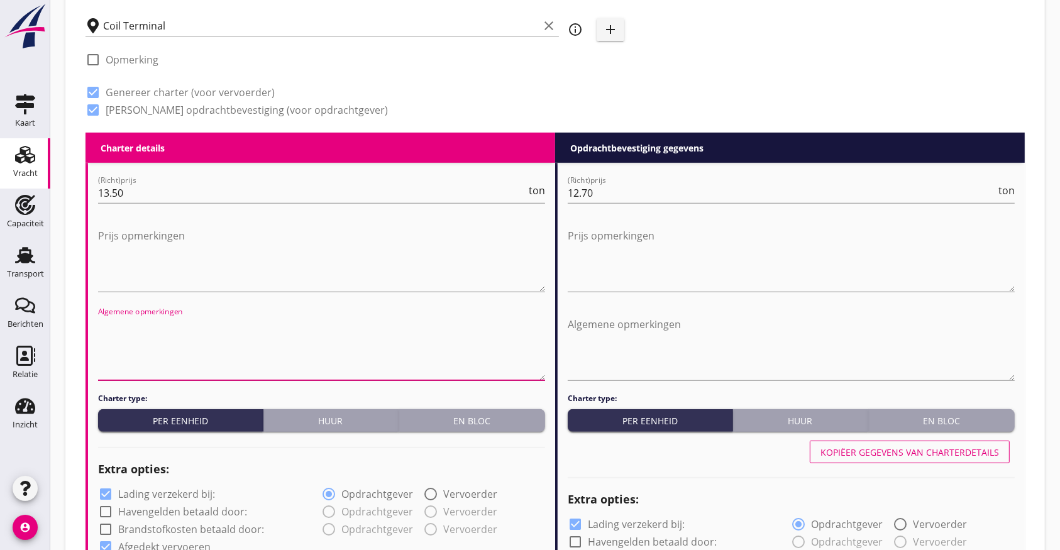
click at [149, 344] on textarea "Algemene opmerkingen" at bounding box center [321, 347] width 447 height 66
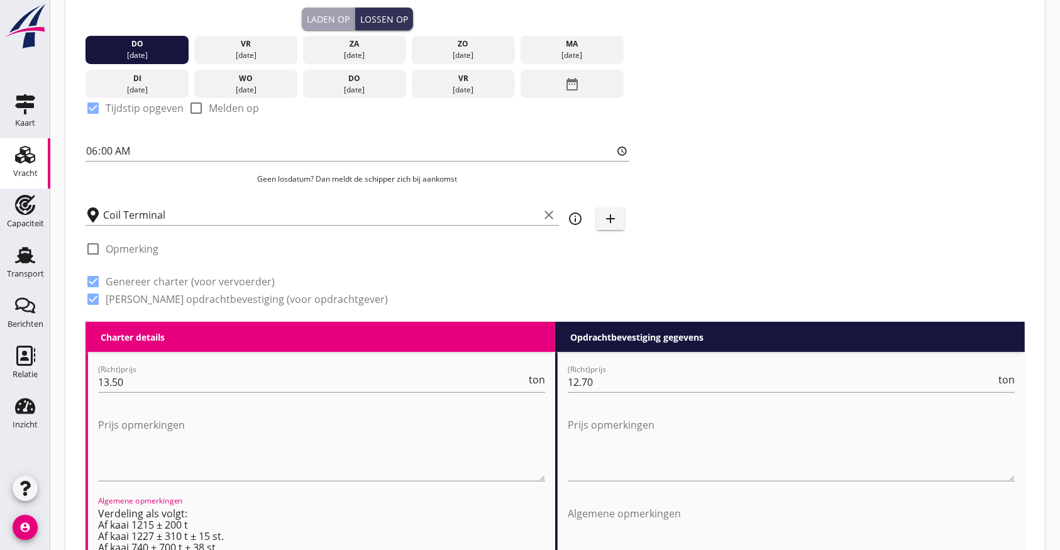
scroll to position [335, 0]
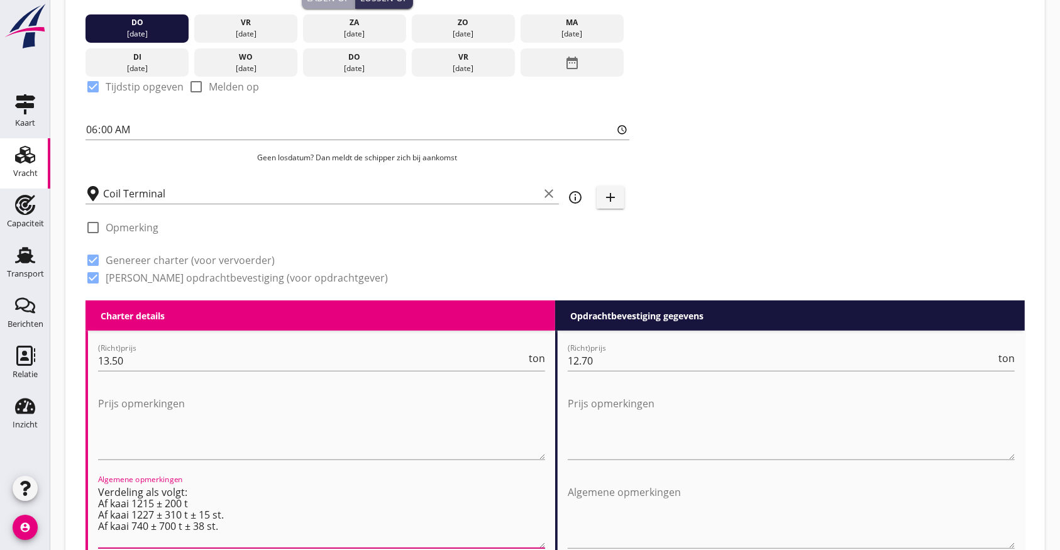
click at [211, 502] on textarea "Verdeling als volgt: Af kaai 1215 ± 200 t Af kaai 1227 ± 310 t ± 15 st. Af kaai…" at bounding box center [321, 515] width 447 height 66
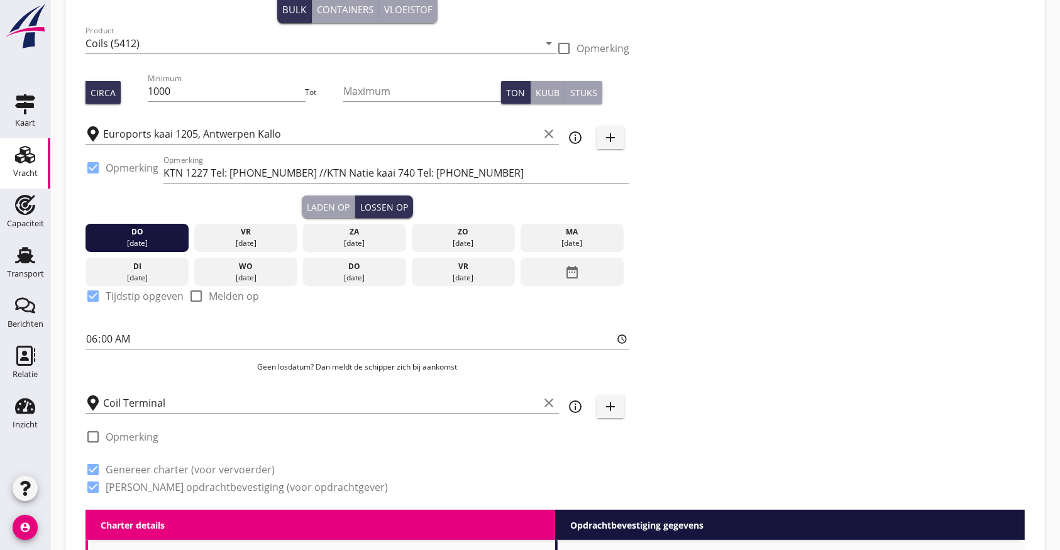
scroll to position [84, 0]
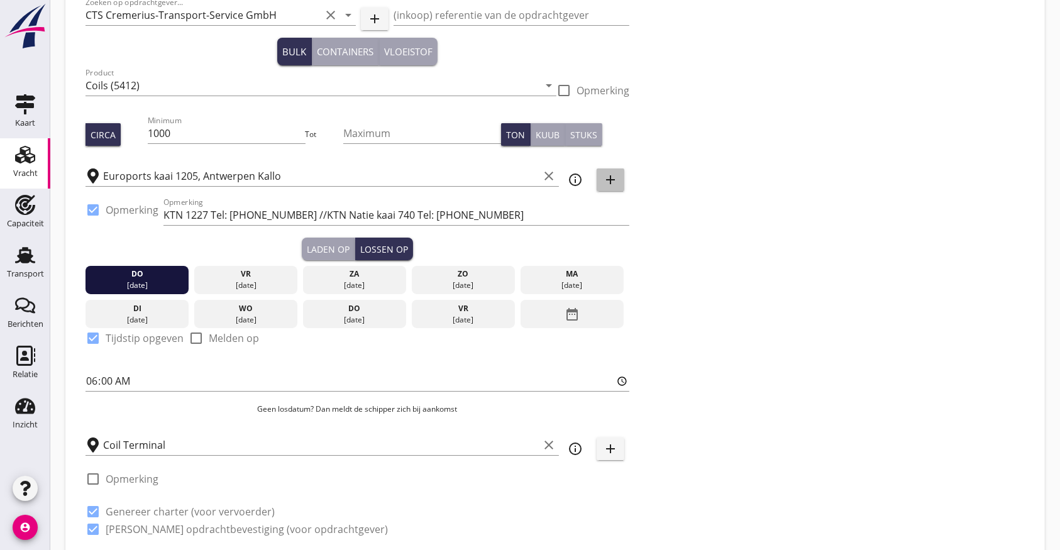
click at [611, 177] on icon "add" at bounding box center [610, 179] width 15 height 15
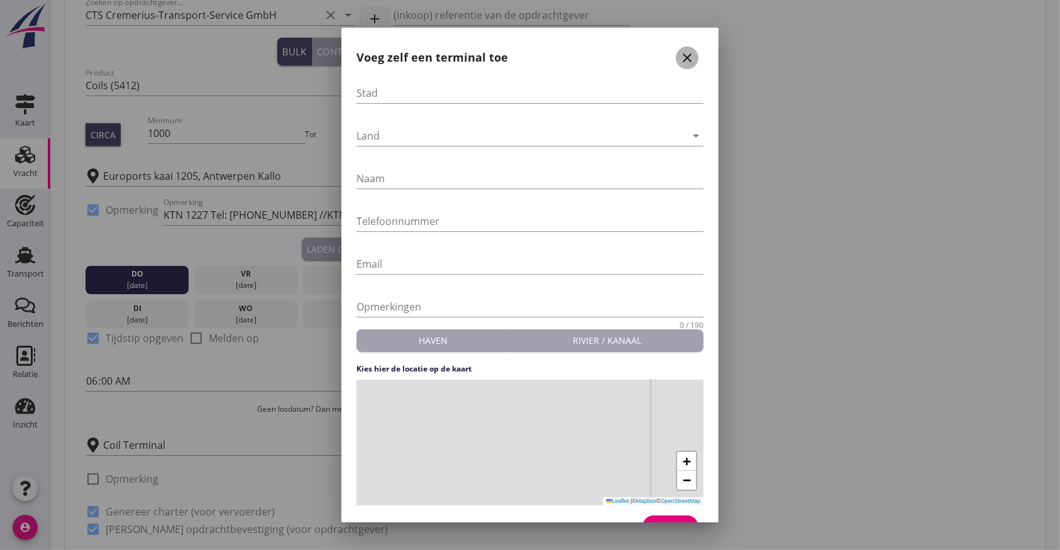
click at [679, 59] on icon "close" at bounding box center [686, 57] width 15 height 15
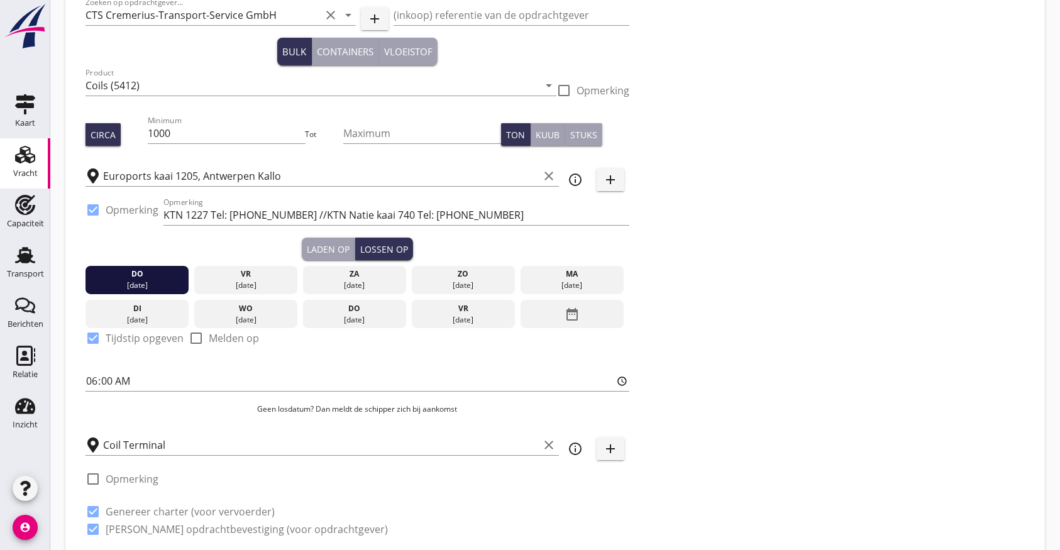
click at [576, 178] on icon "info_outline" at bounding box center [575, 179] width 15 height 15
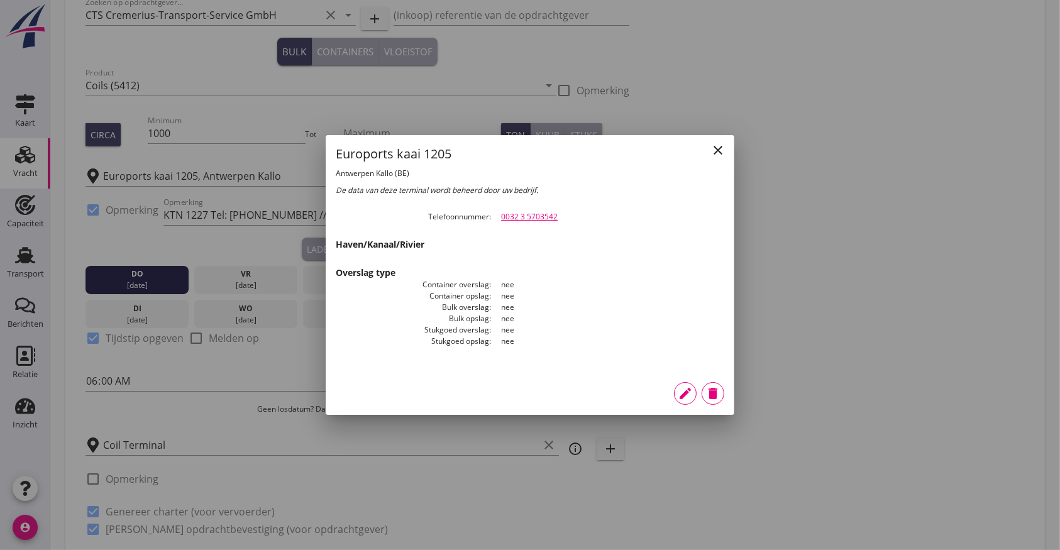
click at [346, 479] on div at bounding box center [530, 275] width 1060 height 550
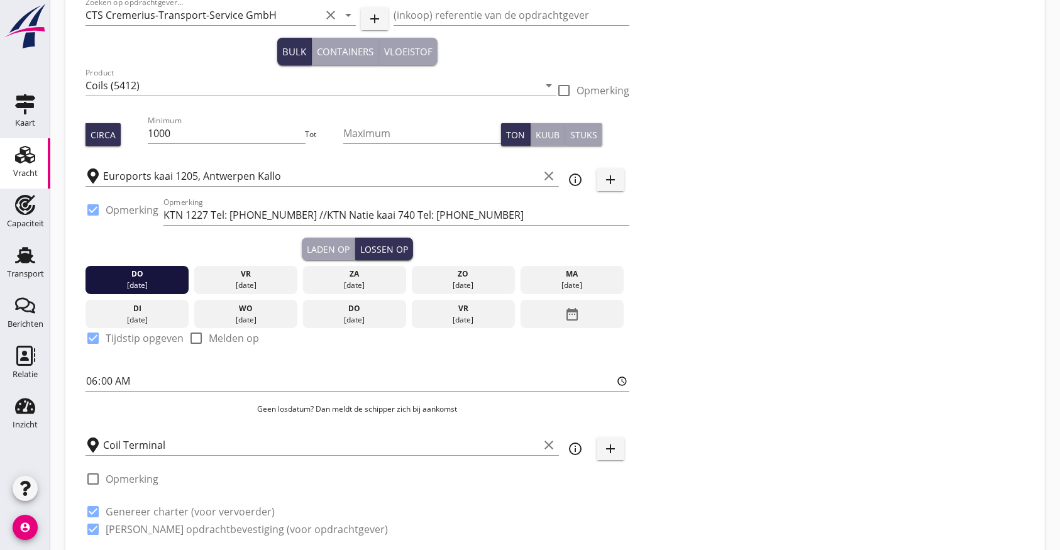
click at [400, 458] on div "Coil Terminal clear" at bounding box center [321, 444] width 473 height 39
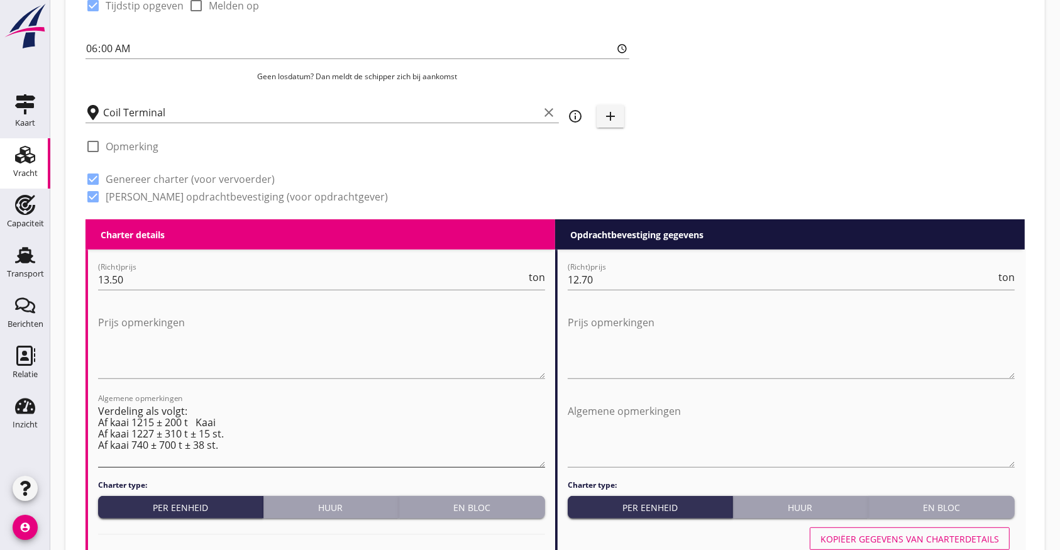
scroll to position [419, 0]
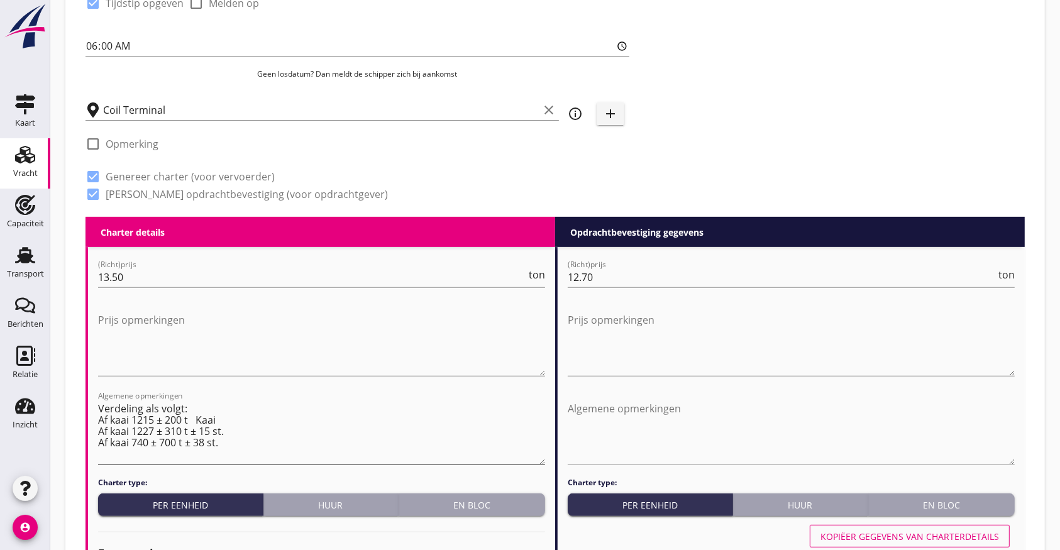
click at [287, 425] on textarea "Verdeling als volgt: Af kaai 1215 ± 200 t Kaai Af kaai 1227 ± 310 t ± 15 st. Af…" at bounding box center [321, 431] width 447 height 66
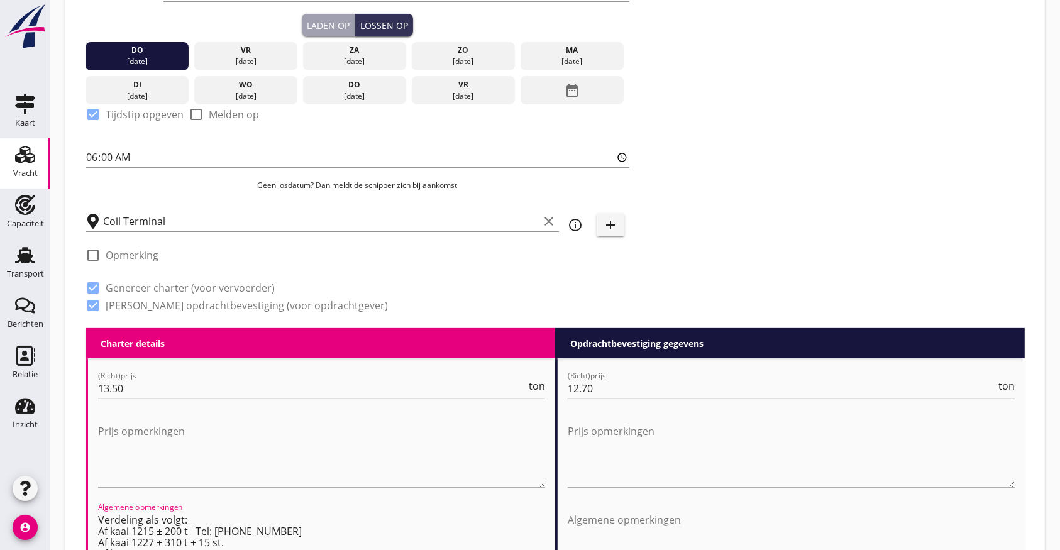
scroll to position [0, 0]
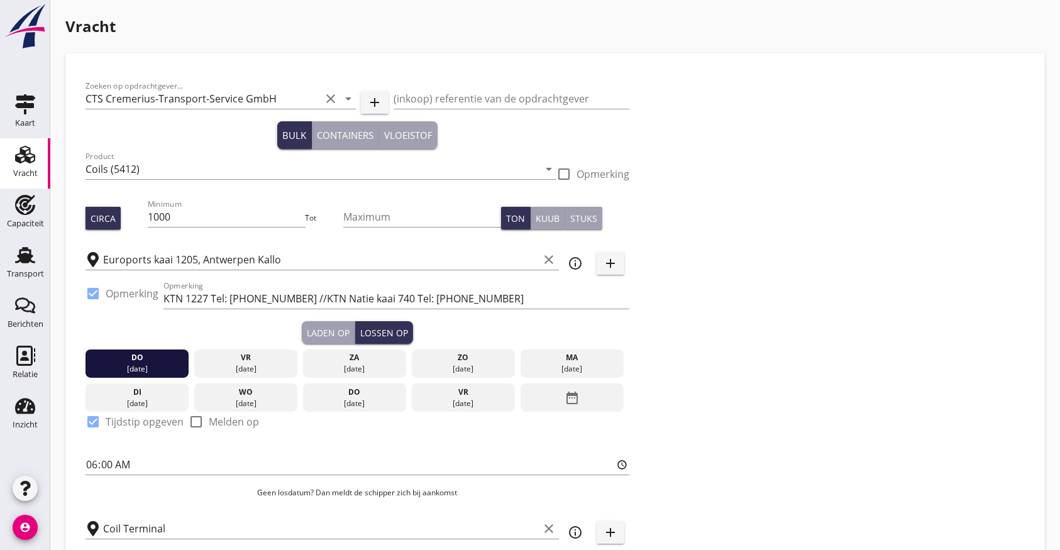
click at [574, 264] on icon "info_outline" at bounding box center [575, 263] width 15 height 15
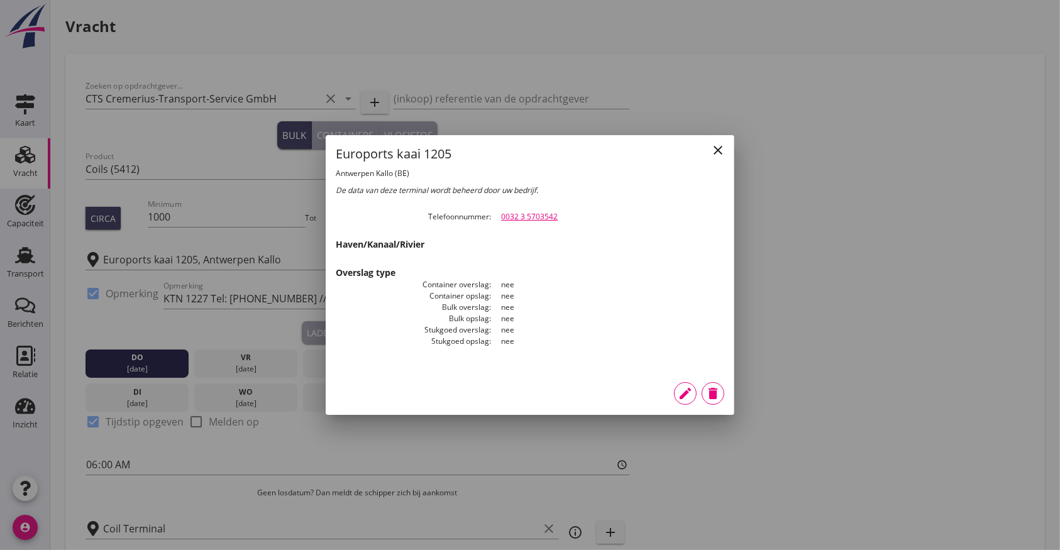
click at [783, 231] on div at bounding box center [530, 275] width 1060 height 550
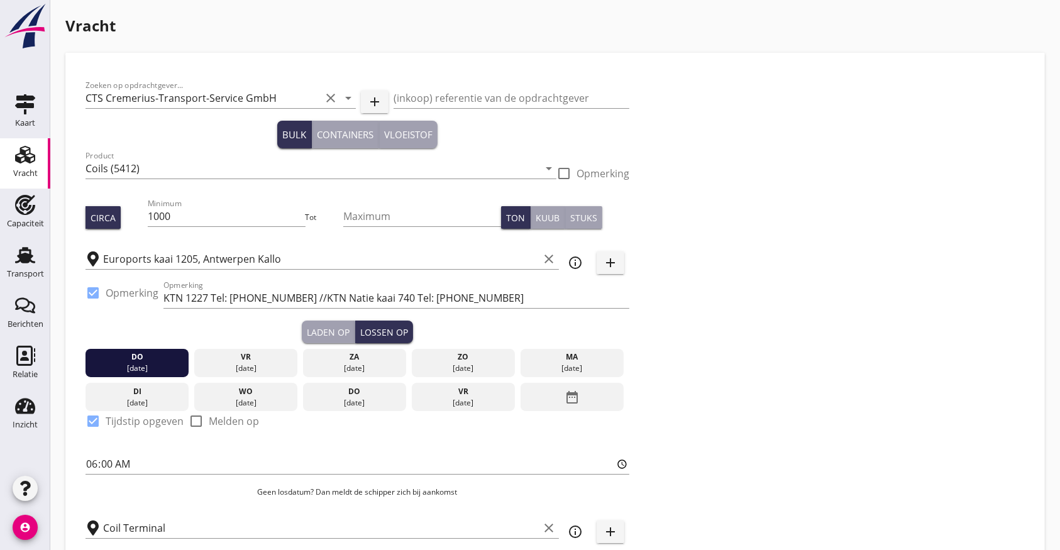
scroll to position [335, 0]
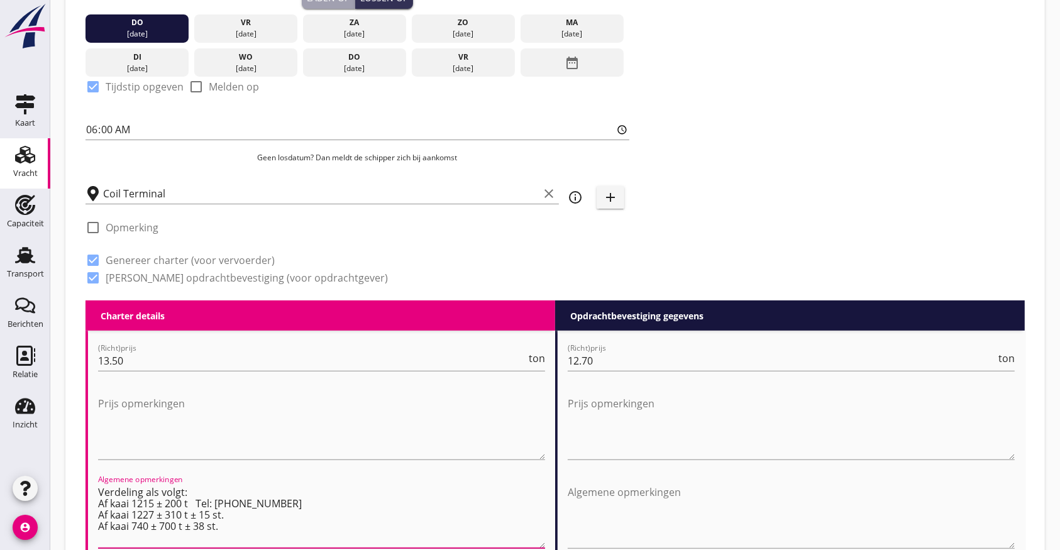
click at [272, 515] on textarea "Verdeling als volgt: Af kaai 1215 ± 200 t Tel: [PHONE_NUMBER] Af kaai 1227 ± 31…" at bounding box center [321, 515] width 447 height 66
drag, startPoint x: 225, startPoint y: 504, endPoint x: 259, endPoint y: 546, distance: 53.6
click at [226, 505] on textarea "Verdeling als volgt: Af kaai 1215 ± 200 t Tel: [PHONE_NUMBER] Af kaai 1227 ± 31…" at bounding box center [321, 515] width 447 height 66
click at [264, 533] on textarea "Verdeling als volgt: Af kaai 1215 ± 200 t Tel: [PHONE_NUMBER] Af kaai 1227 ± 31…" at bounding box center [321, 515] width 447 height 66
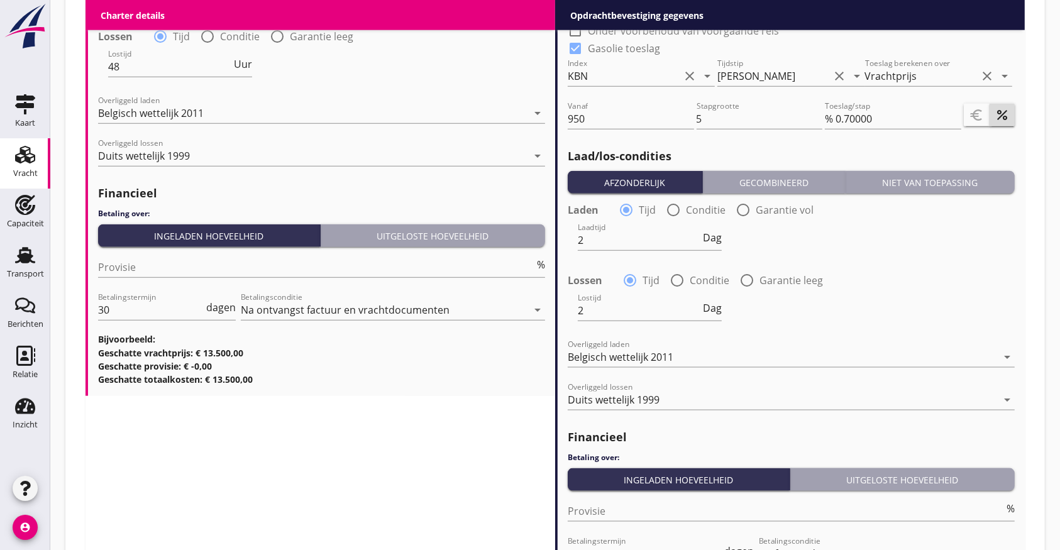
scroll to position [1575, 0]
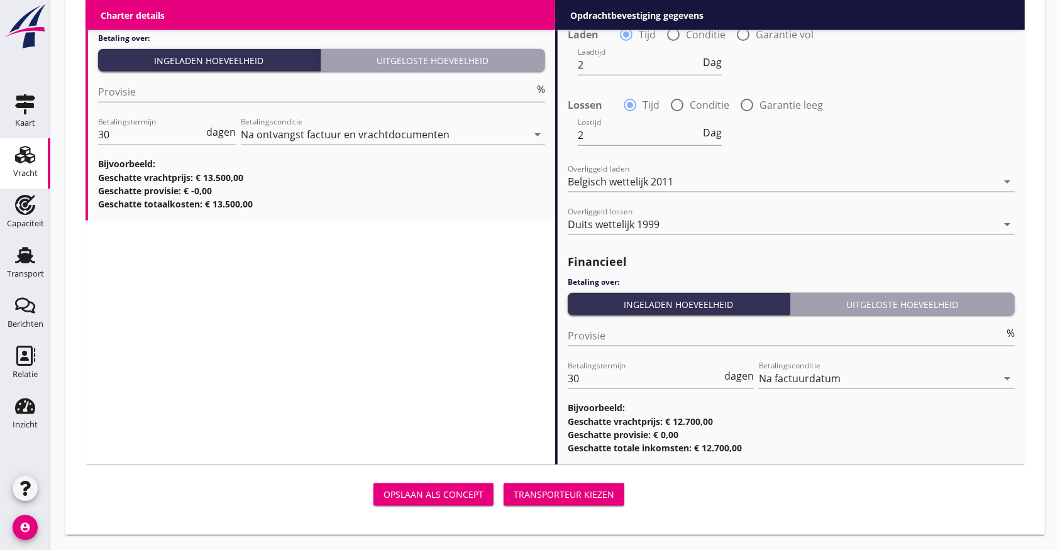
type textarea "Verdeling als volgt: Af kaai 1215 ± 200 t Tel: [PHONE_NUMBER] Af kaai 1227 ± 31…"
click at [544, 498] on div "Transporteur kiezen" at bounding box center [563, 494] width 101 height 13
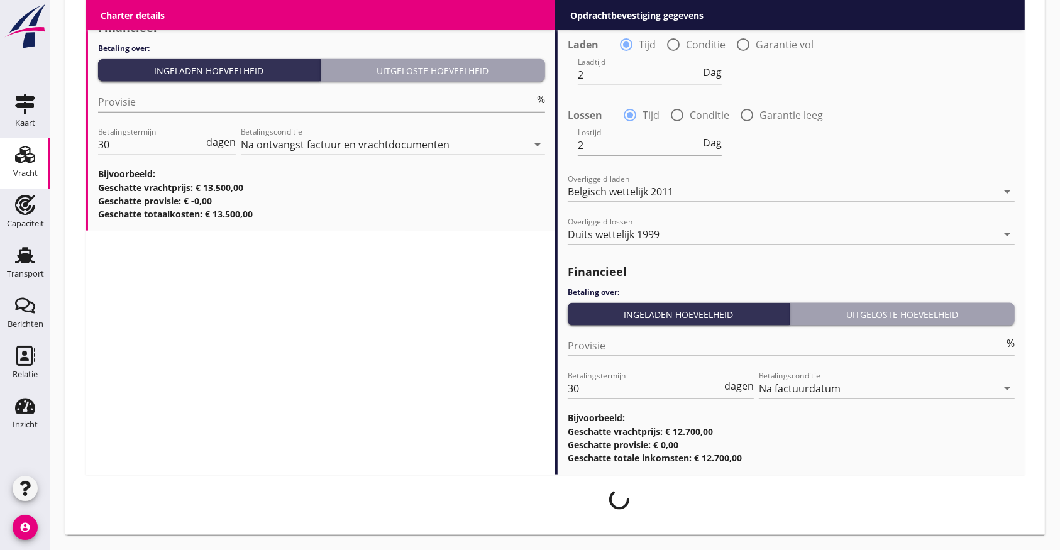
scroll to position [1614, 0]
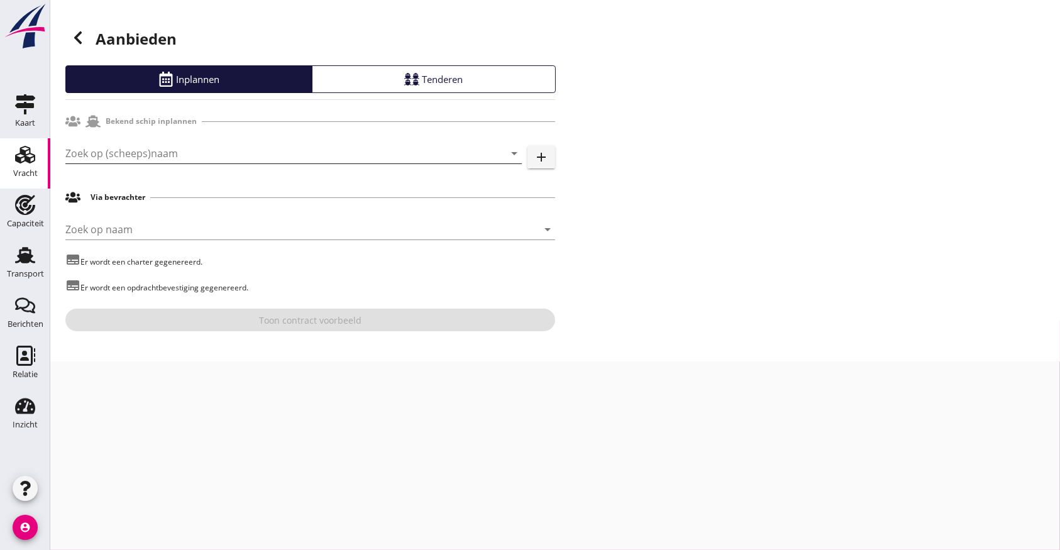
click at [132, 148] on input "Zoek op (scheeps)naam" at bounding box center [275, 153] width 421 height 20
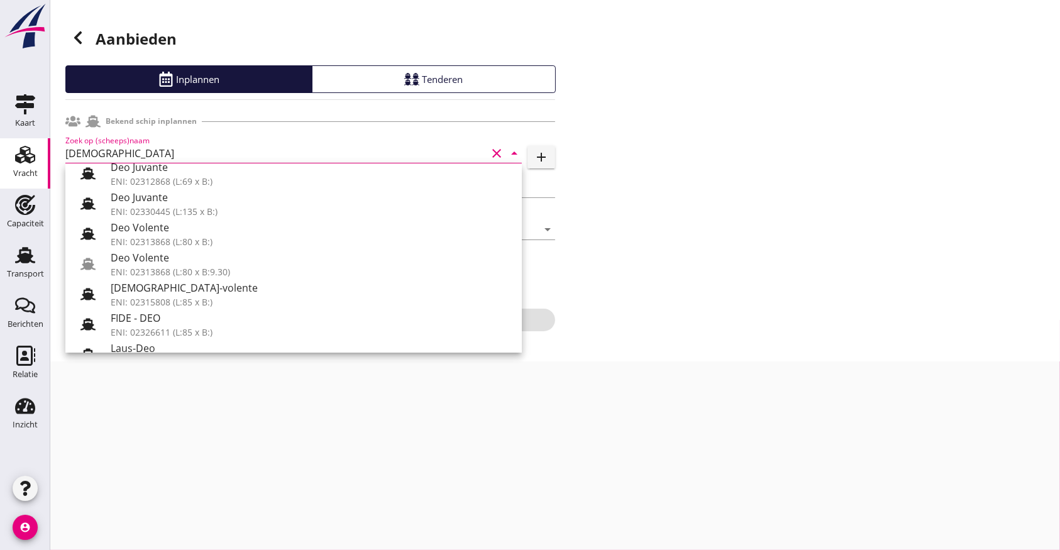
scroll to position [167, 0]
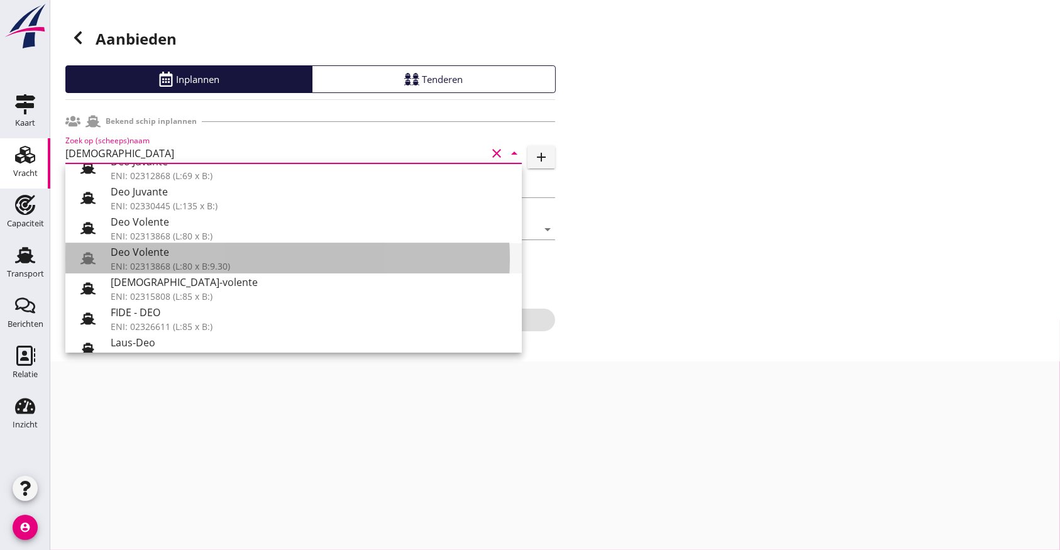
click at [210, 258] on div "Deo Volente" at bounding box center [311, 251] width 401 height 15
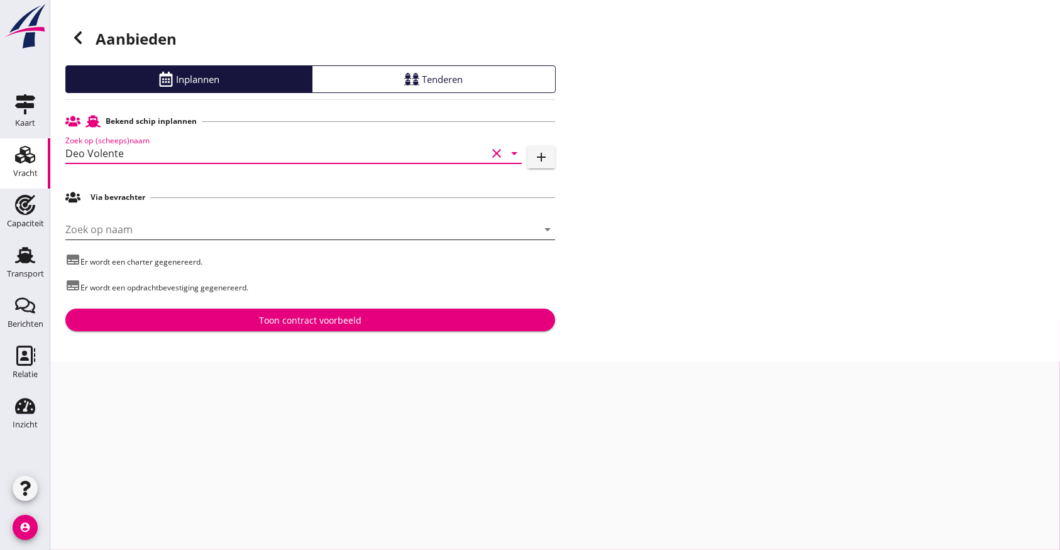
type input "Deo Volente"
click at [146, 233] on input "Zoek op naam" at bounding box center [292, 229] width 454 height 20
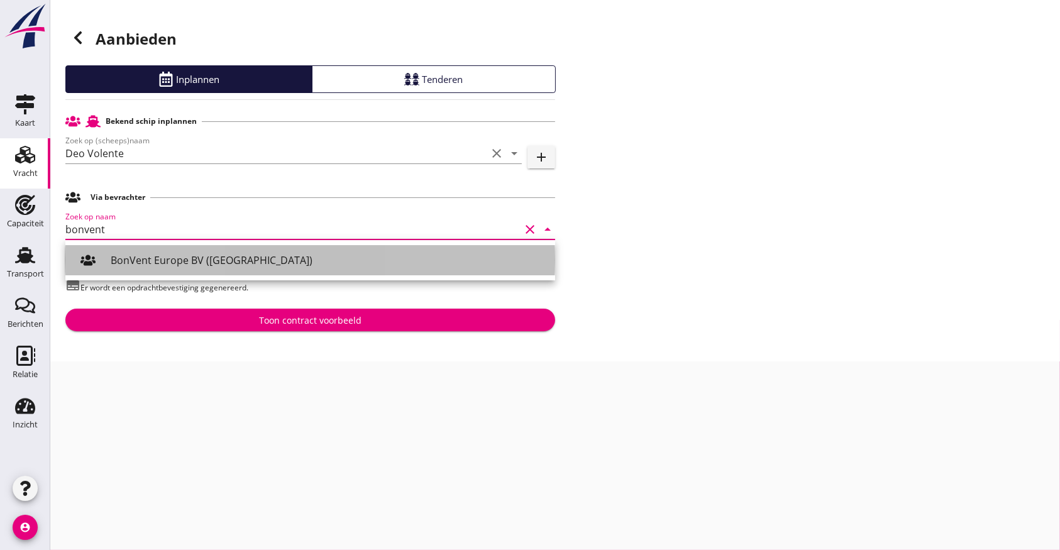
click at [203, 263] on div "BonVent Europe BV ([GEOGRAPHIC_DATA])" at bounding box center [328, 260] width 434 height 15
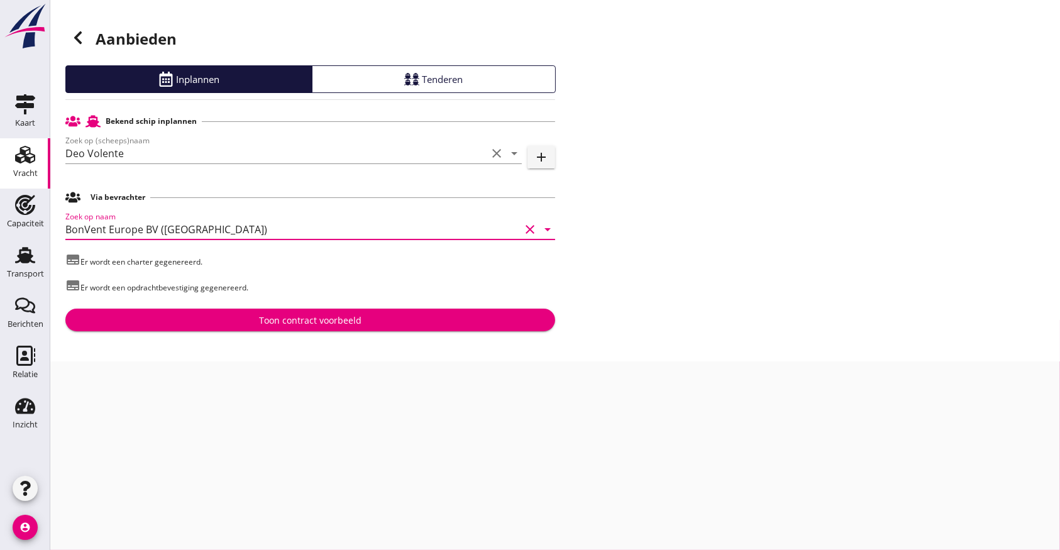
type input "BonVent Europe BV ([GEOGRAPHIC_DATA])"
click at [335, 314] on div "Toon contract voorbeeld" at bounding box center [310, 320] width 102 height 13
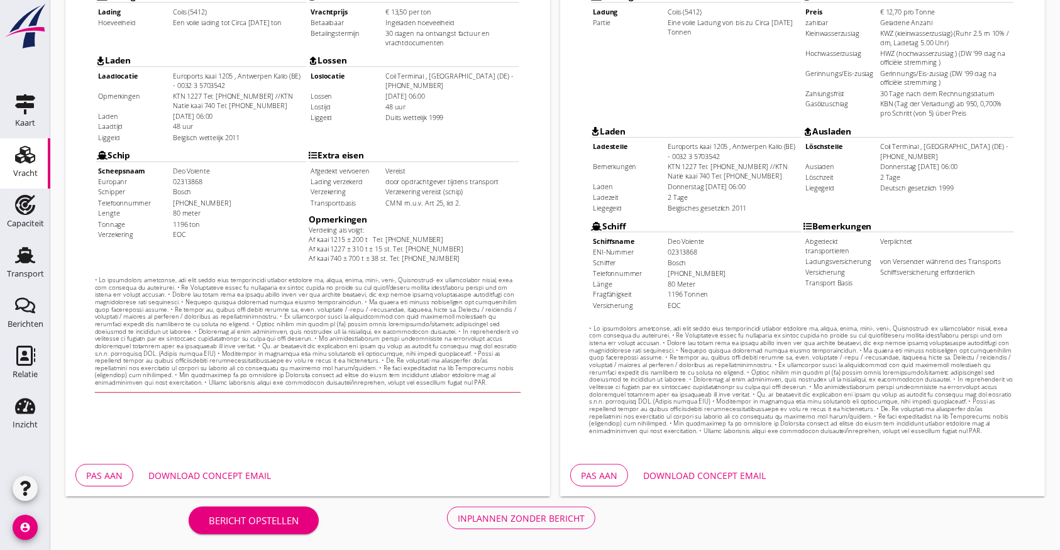
scroll to position [361, 0]
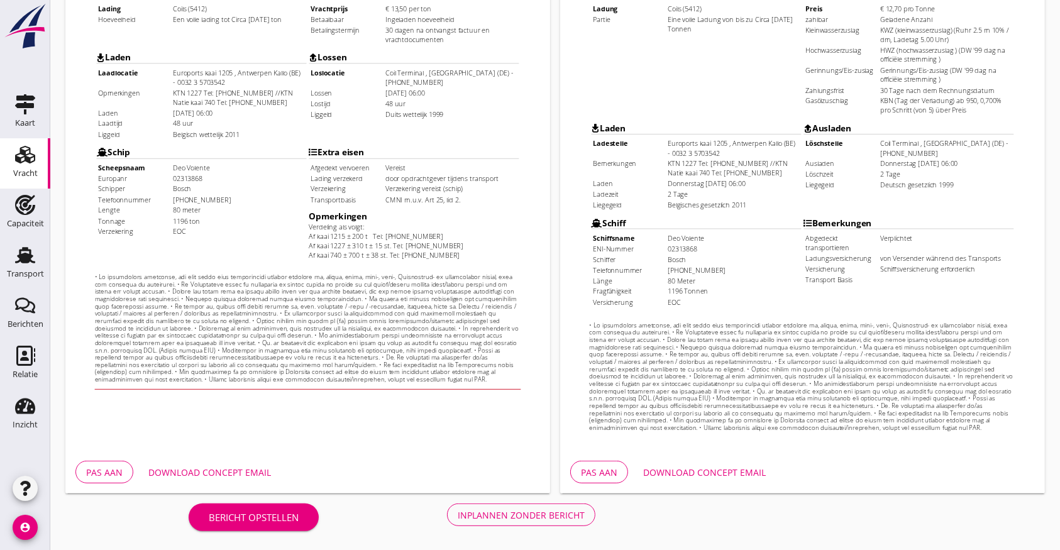
click at [691, 473] on div "Download concept email" at bounding box center [704, 472] width 123 height 13
click at [226, 468] on div "Download concept email" at bounding box center [209, 472] width 123 height 13
click at [249, 461] on button "Download concept email" at bounding box center [209, 472] width 143 height 23
click at [883, 446] on iframe at bounding box center [802, 119] width 485 height 685
click at [497, 508] on div "Inplannen zonder bericht" at bounding box center [521, 514] width 127 height 13
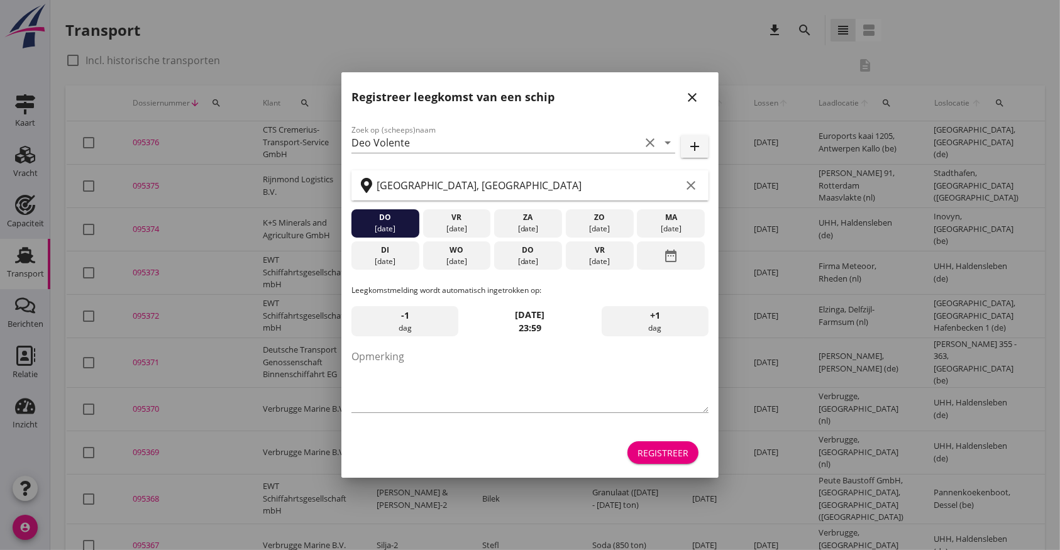
click at [459, 224] on div "[DATE]" at bounding box center [456, 228] width 62 height 11
click at [407, 217] on div "do" at bounding box center [385, 217] width 62 height 11
click at [463, 215] on div "vr" at bounding box center [456, 217] width 62 height 11
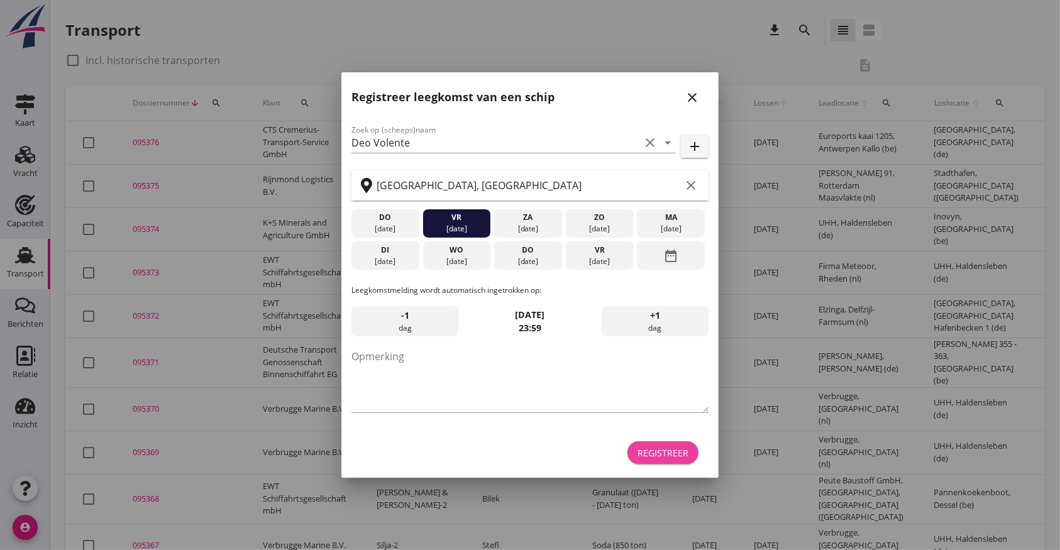
click at [669, 448] on div "Registreer" at bounding box center [662, 452] width 51 height 13
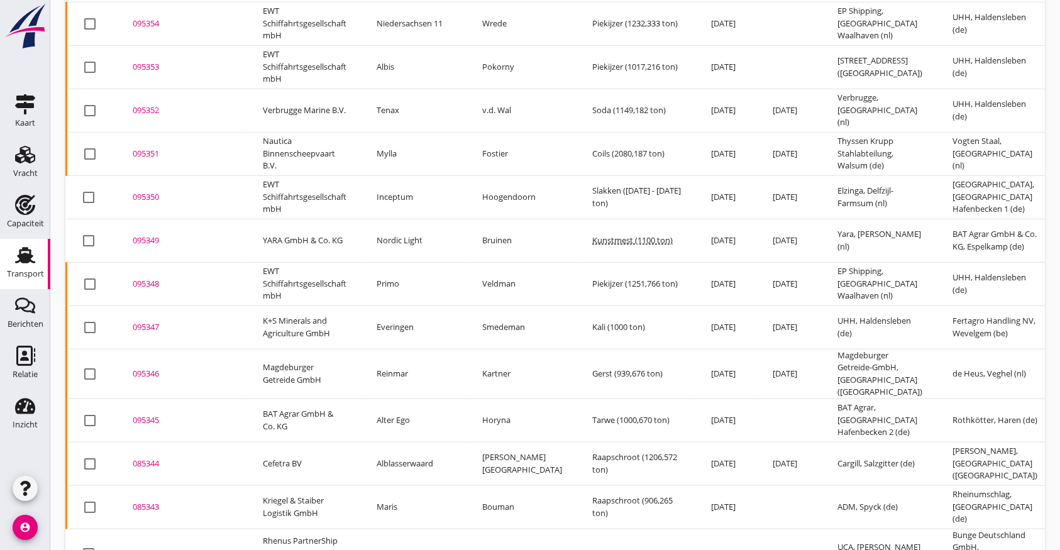
scroll to position [1331, 0]
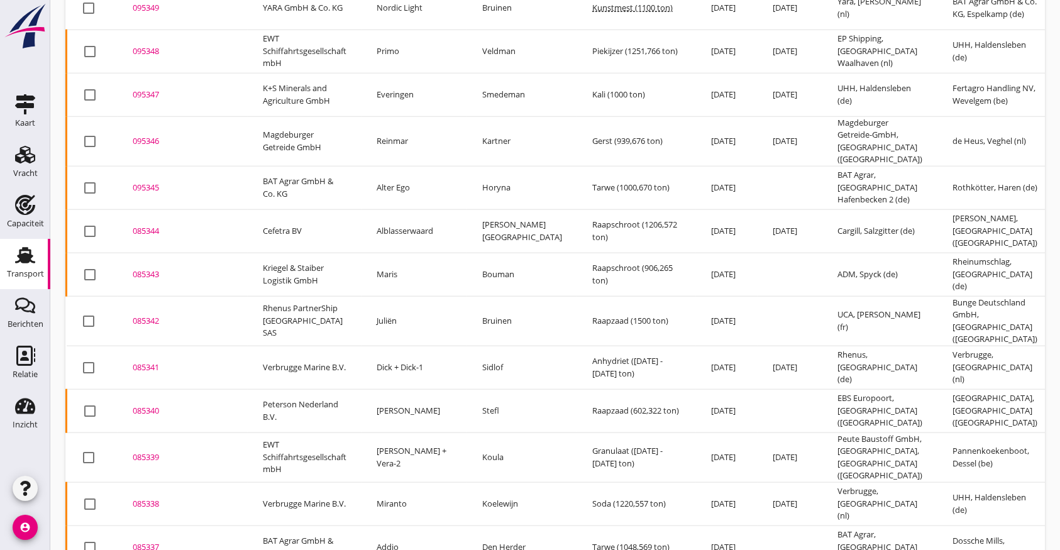
click at [153, 315] on div "085342" at bounding box center [183, 321] width 100 height 13
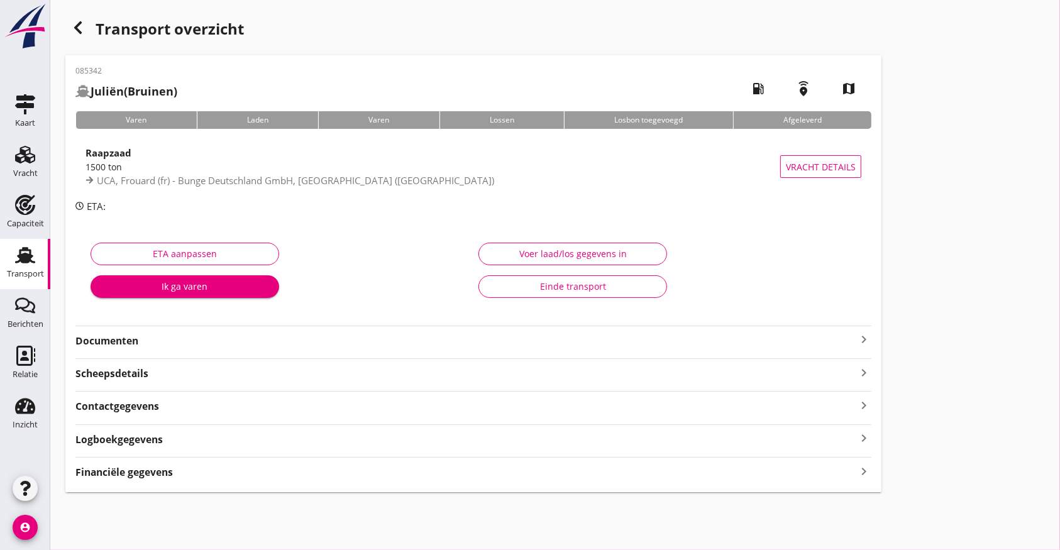
click at [129, 440] on strong "Logboekgegevens" at bounding box center [118, 439] width 87 height 14
click at [859, 490] on icon "edit" at bounding box center [854, 493] width 15 height 15
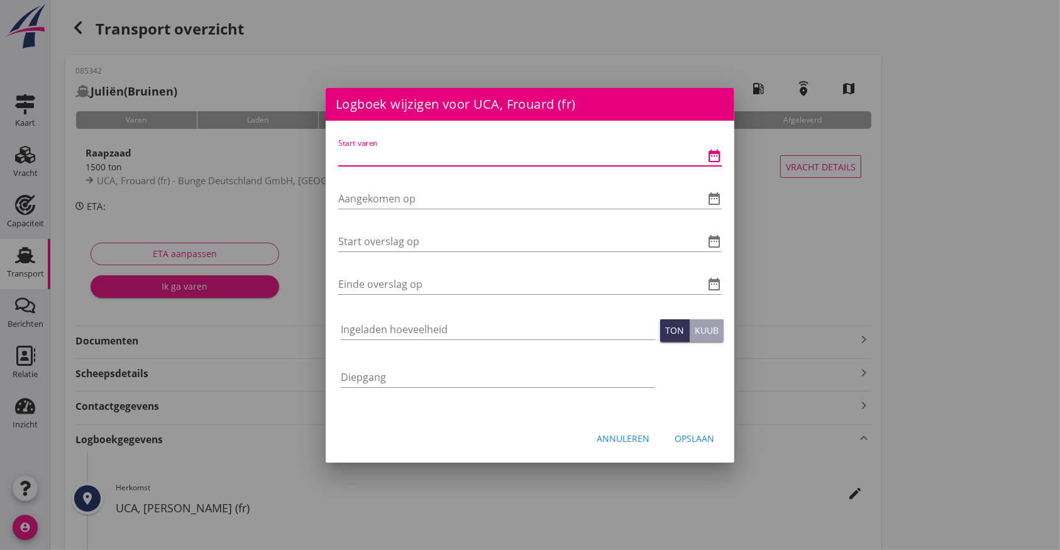
click at [372, 161] on input "Start varen" at bounding box center [512, 156] width 348 height 20
type input "[DATE] 06:00"
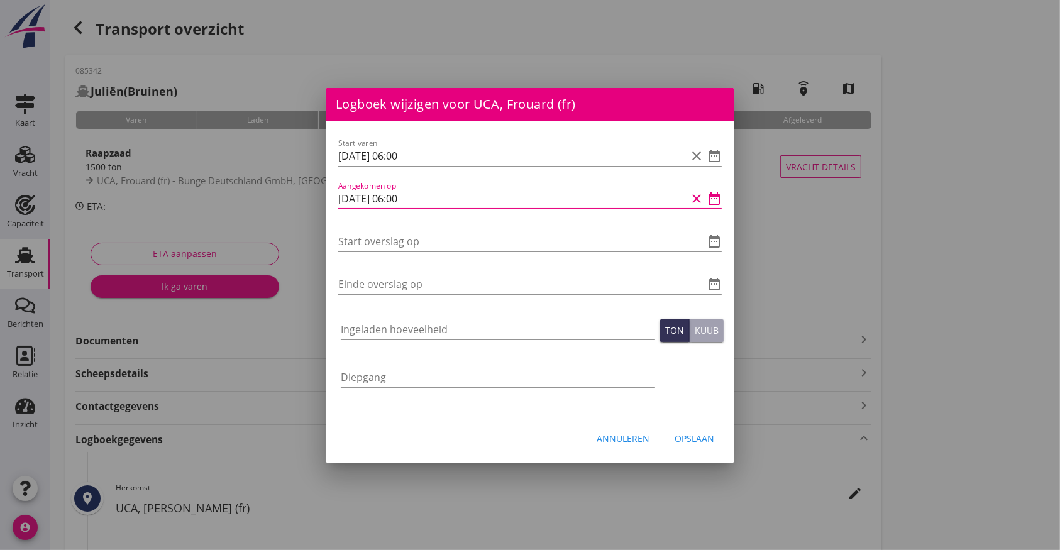
type input "[DATE] 06:00"
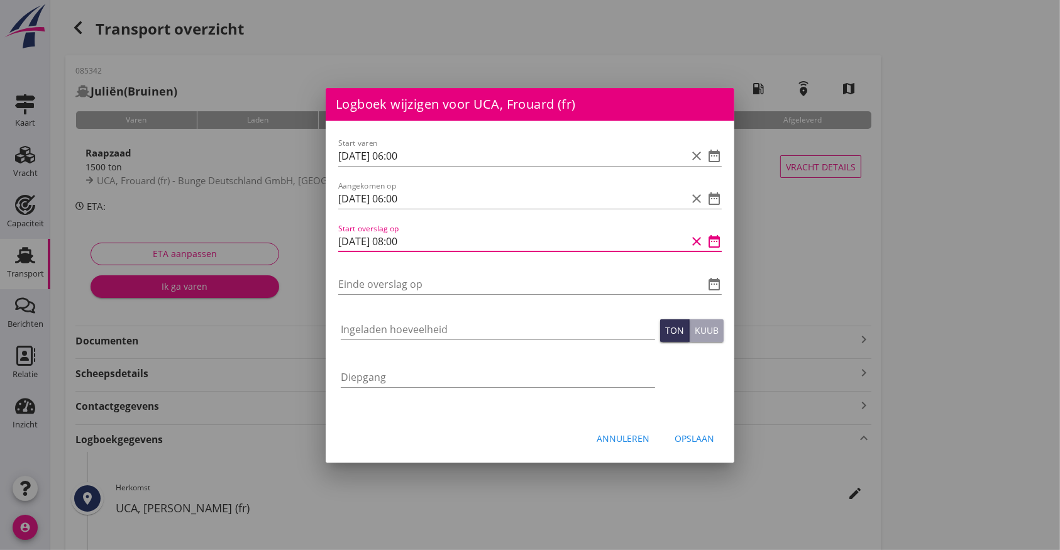
type input "[DATE] 08:00"
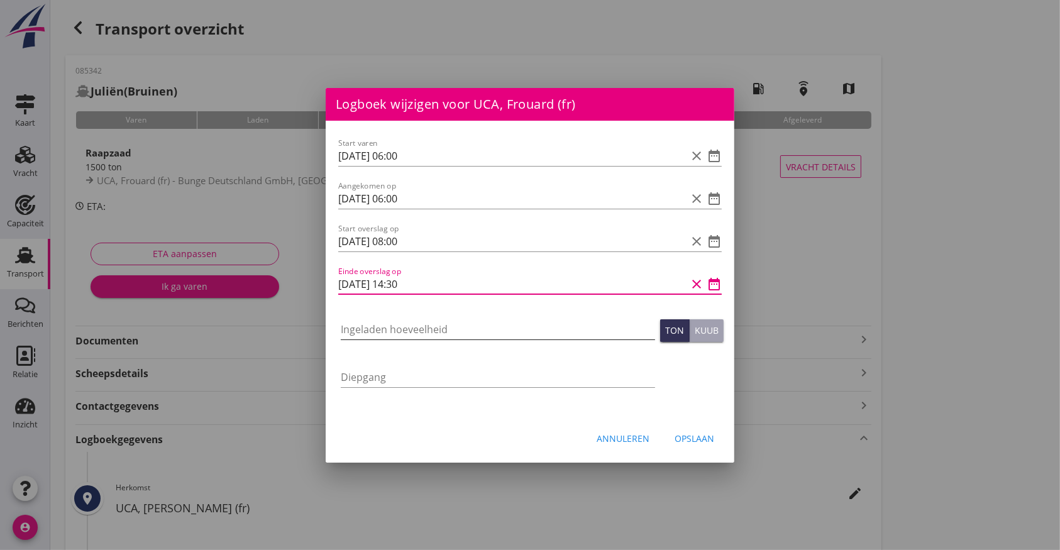
type input "[DATE] 14:30"
click at [361, 334] on input "Ingeladen hoeveelheid" at bounding box center [498, 329] width 314 height 20
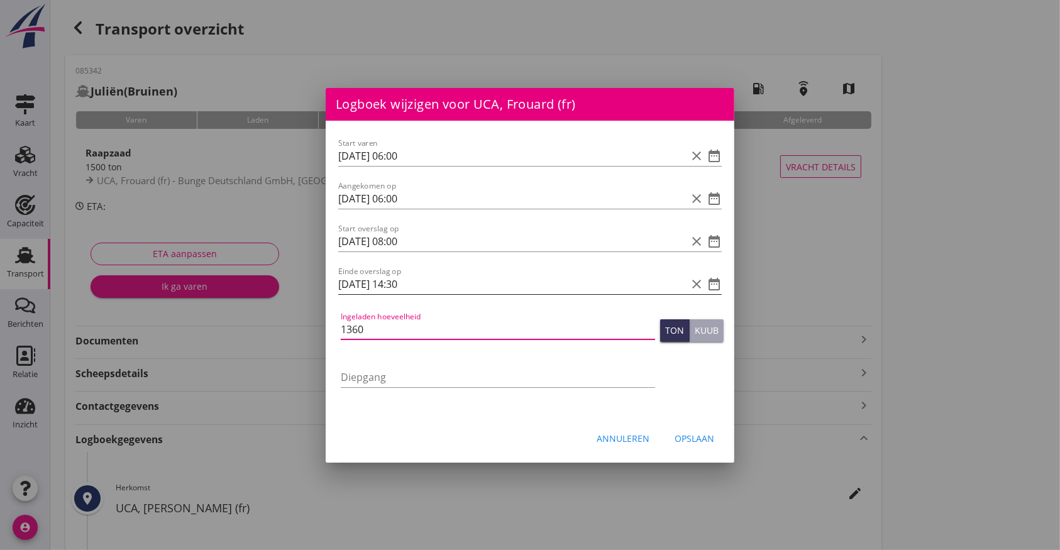
type input "1360"
click at [700, 431] on button "Opslaan" at bounding box center [694, 438] width 60 height 23
